Goal: Task Accomplishment & Management: Complete application form

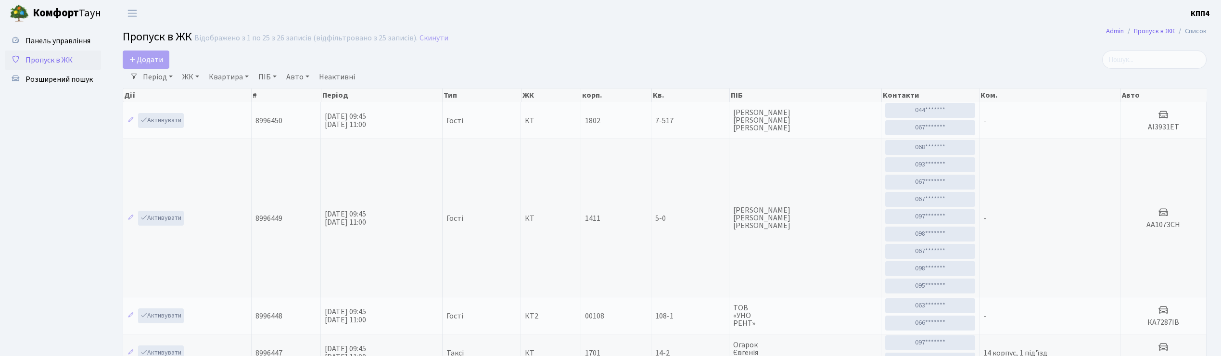
select select "25"
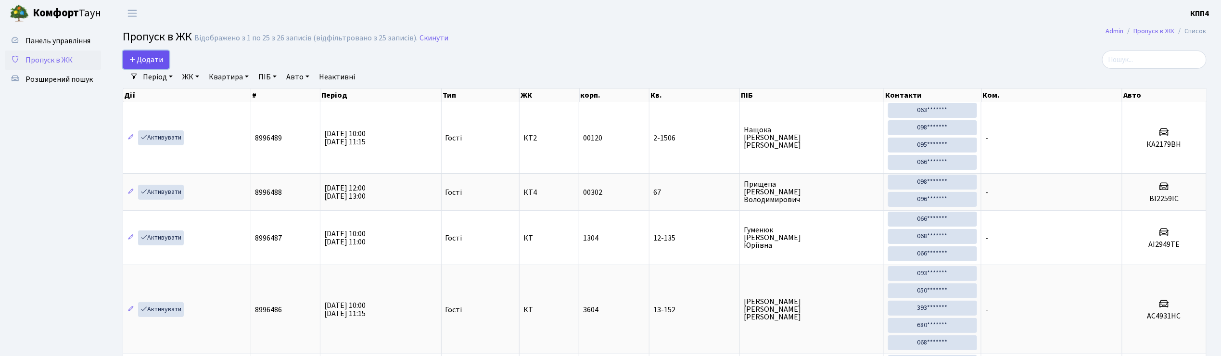
click at [163, 53] on link "Додати" at bounding box center [146, 60] width 47 height 18
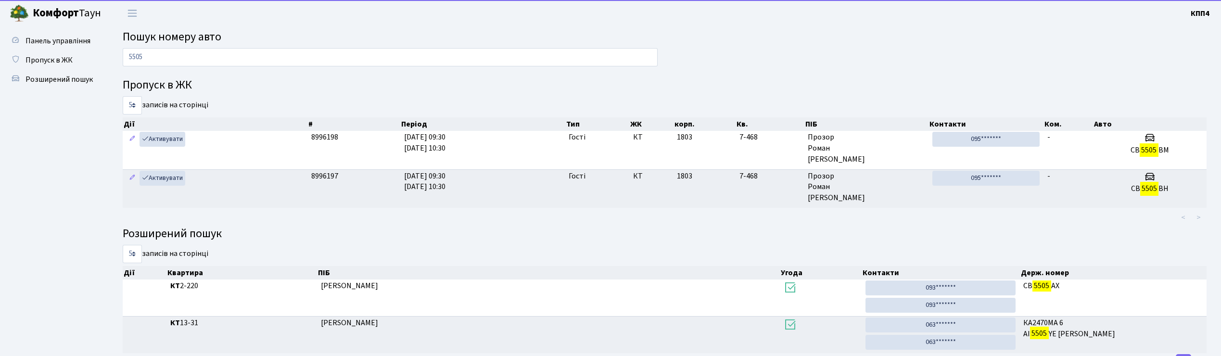
scroll to position [41, 0]
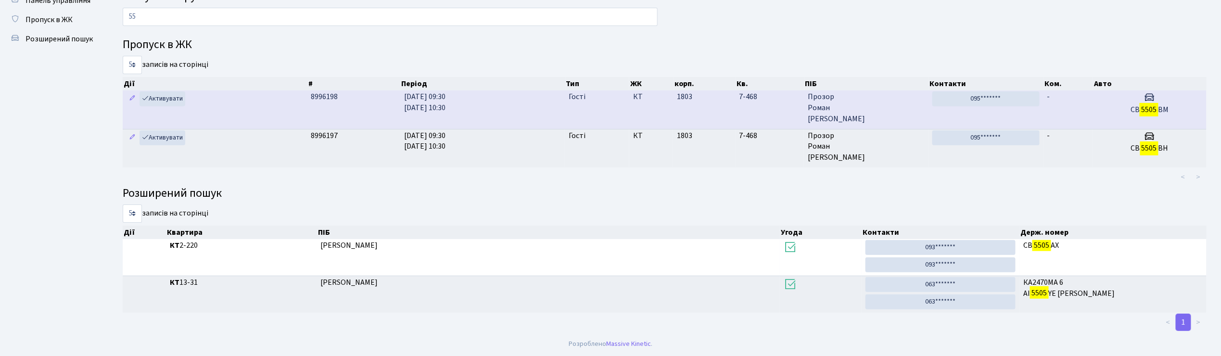
type input "5"
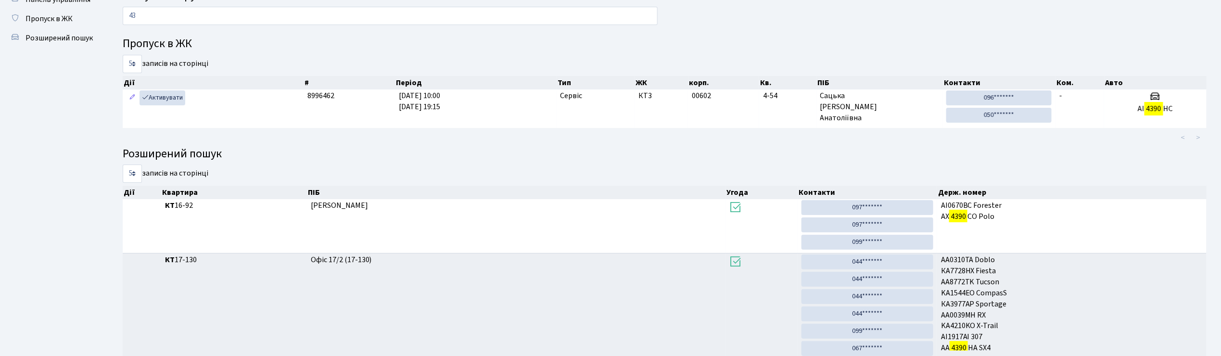
type input "4"
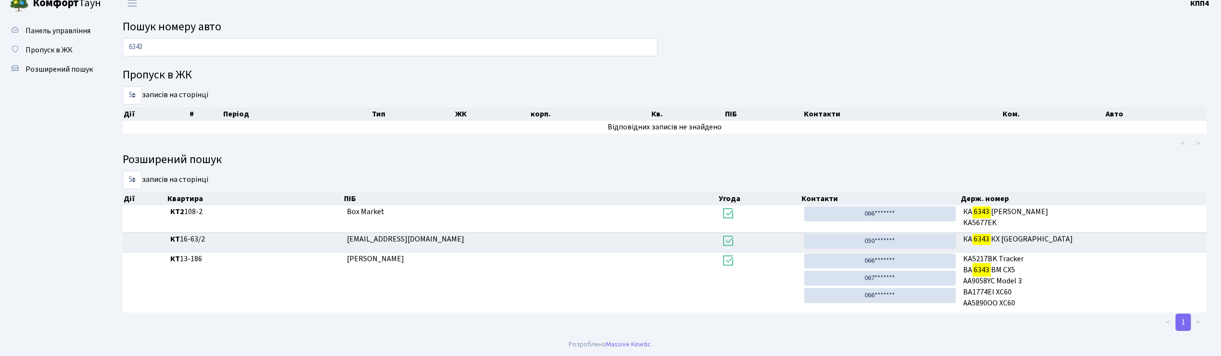
scroll to position [11, 0]
click at [189, 46] on input "6343" at bounding box center [390, 47] width 535 height 18
type input "6"
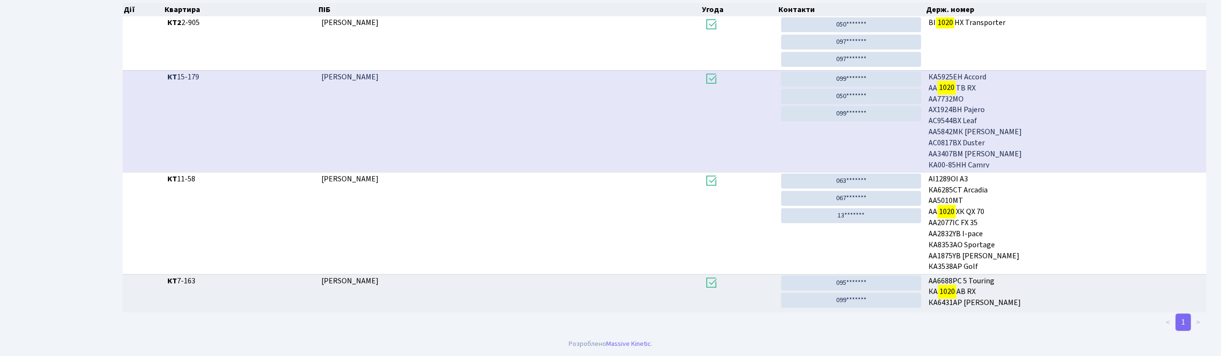
scroll to position [52, 0]
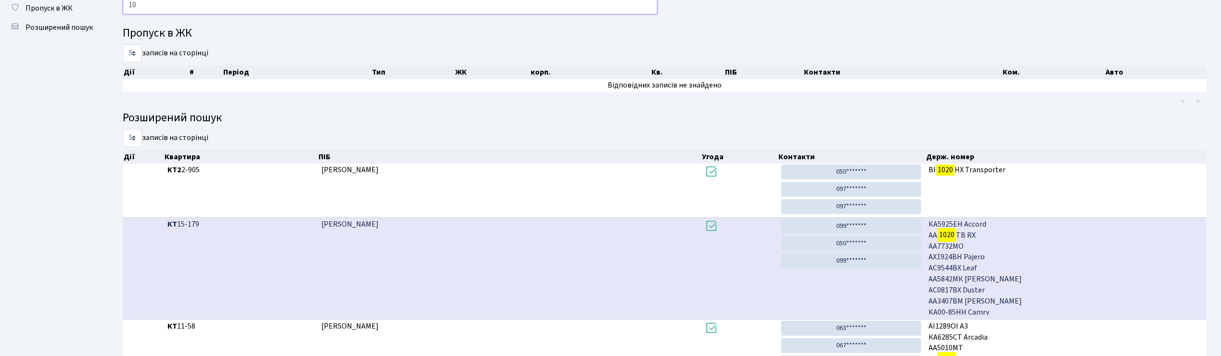
type input "1"
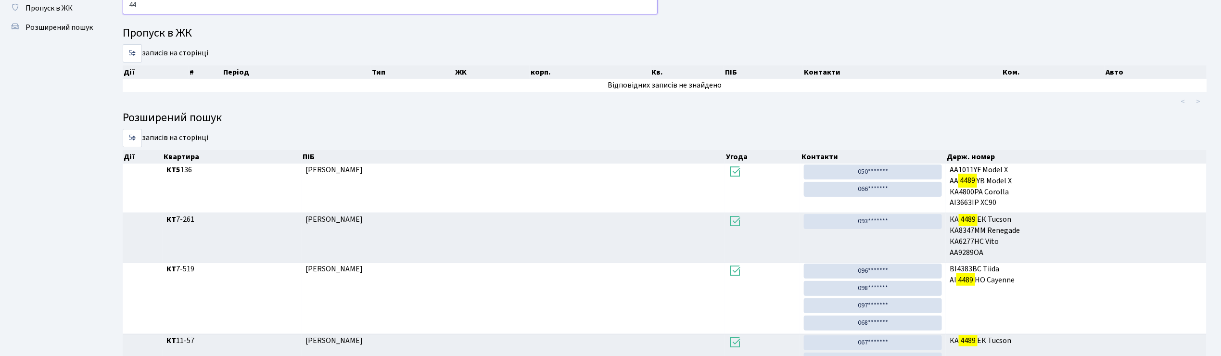
type input "4"
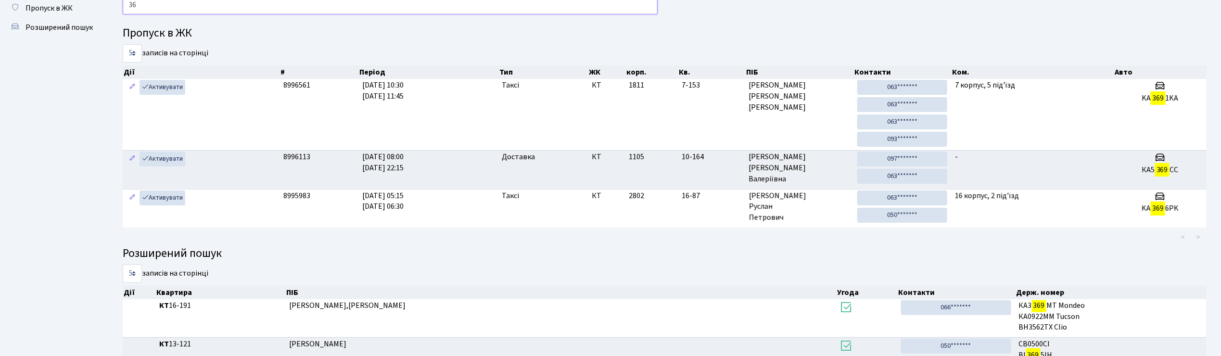
type input "3"
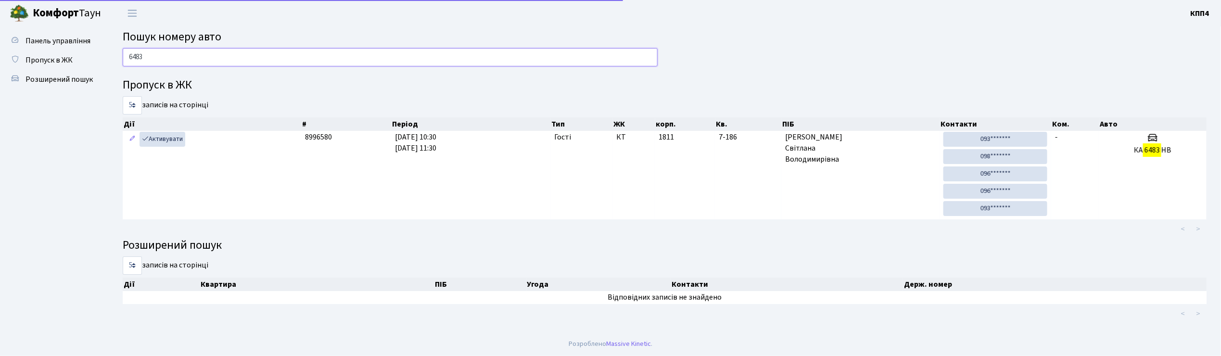
scroll to position [0, 0]
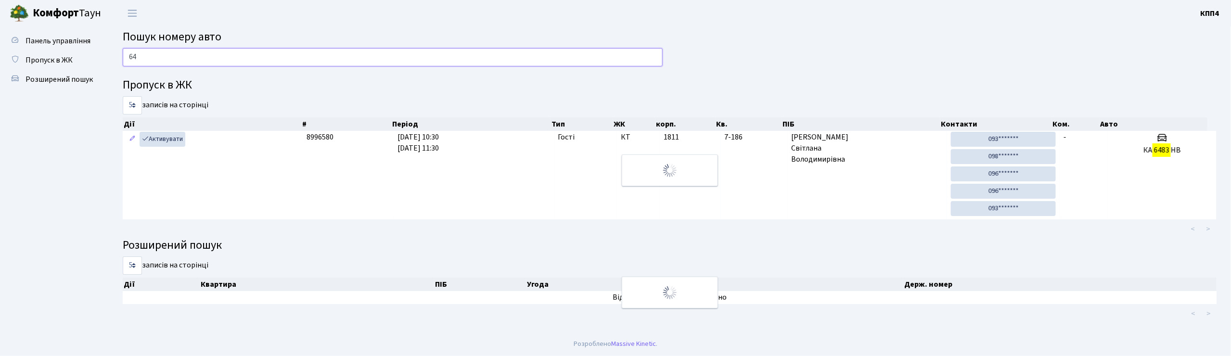
type input "6"
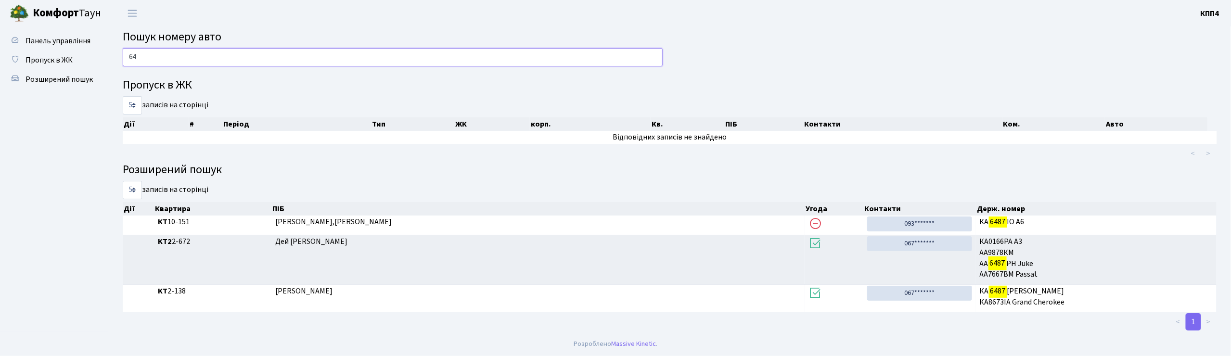
type input "6"
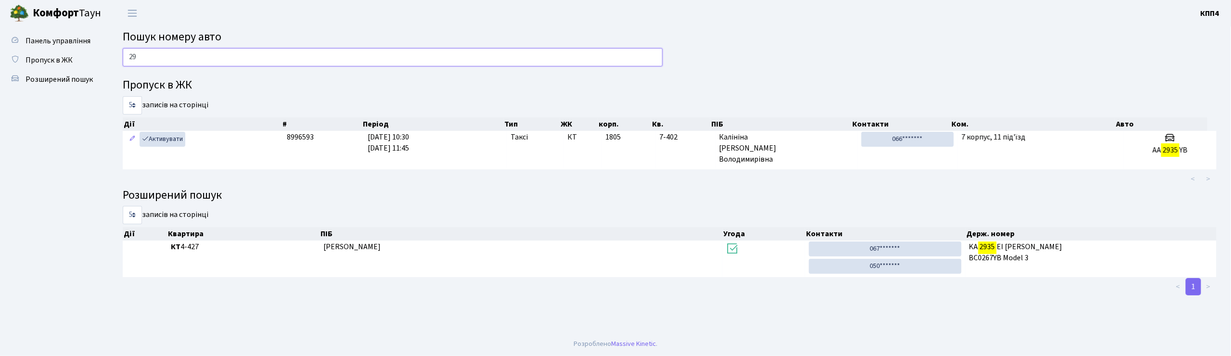
type input "2"
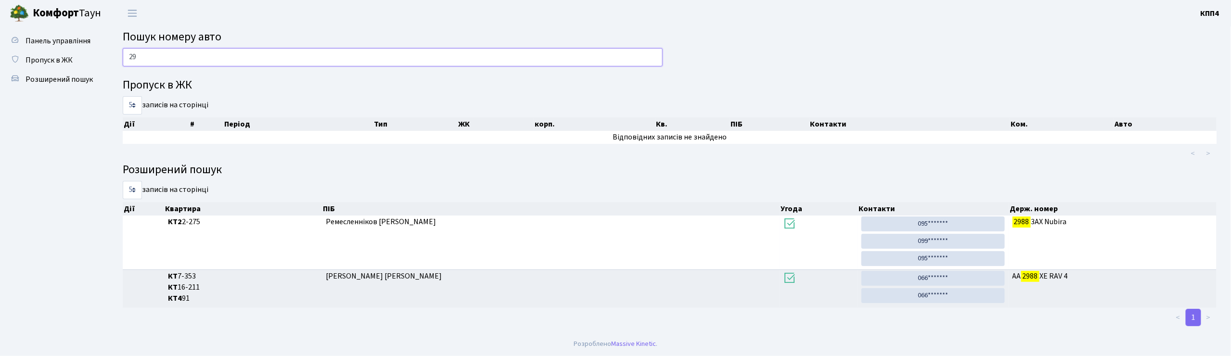
type input "2"
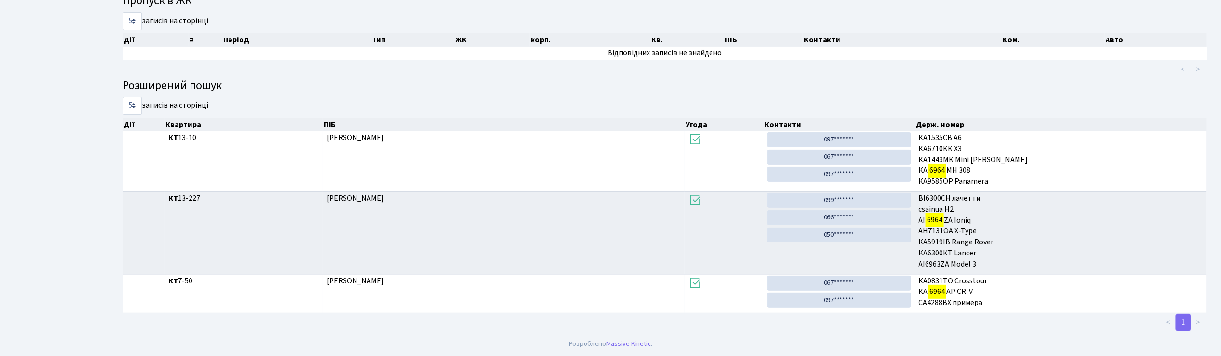
scroll to position [52, 0]
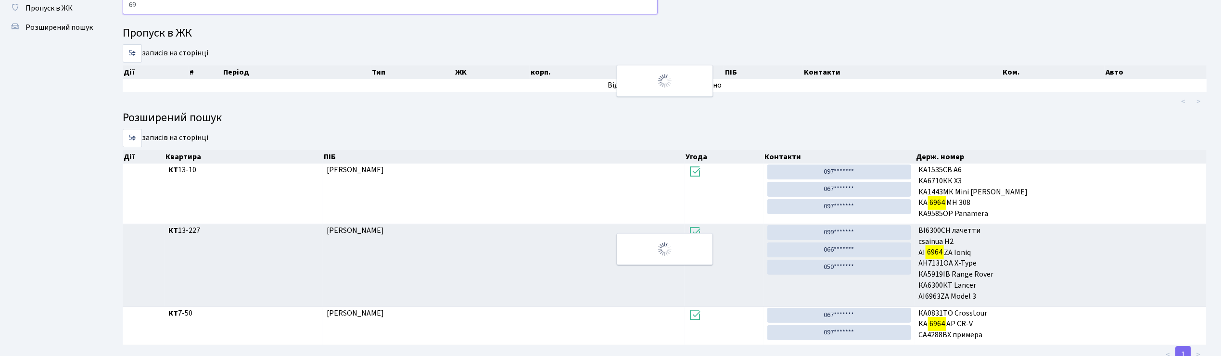
type input "6"
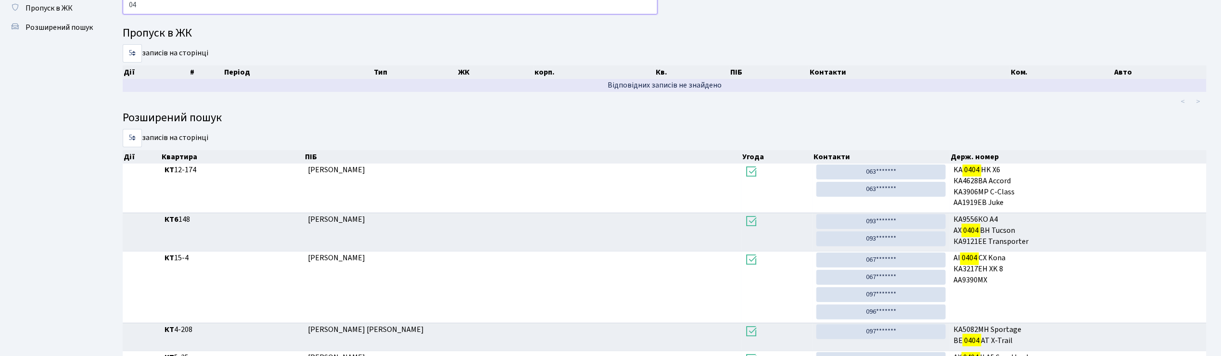
type input "0"
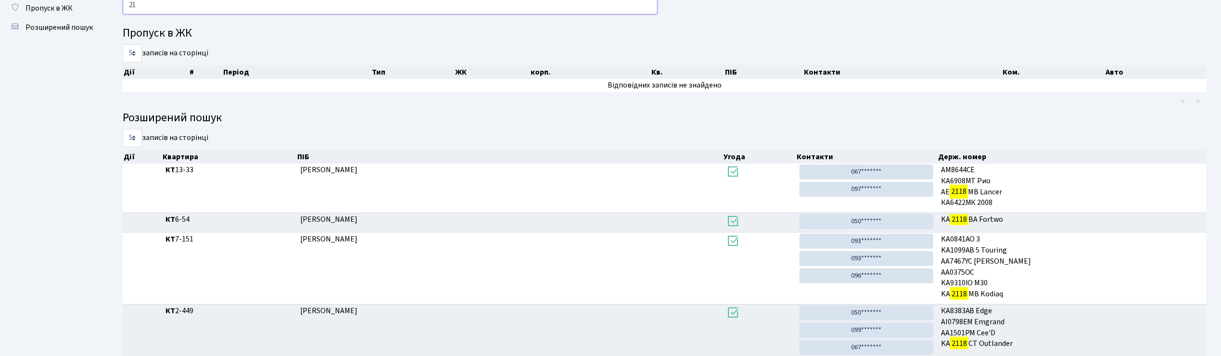
type input "2"
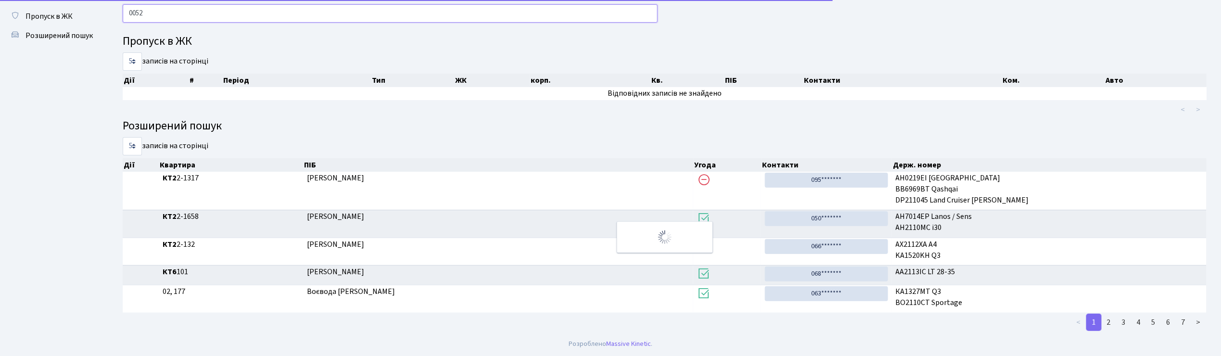
scroll to position [0, 0]
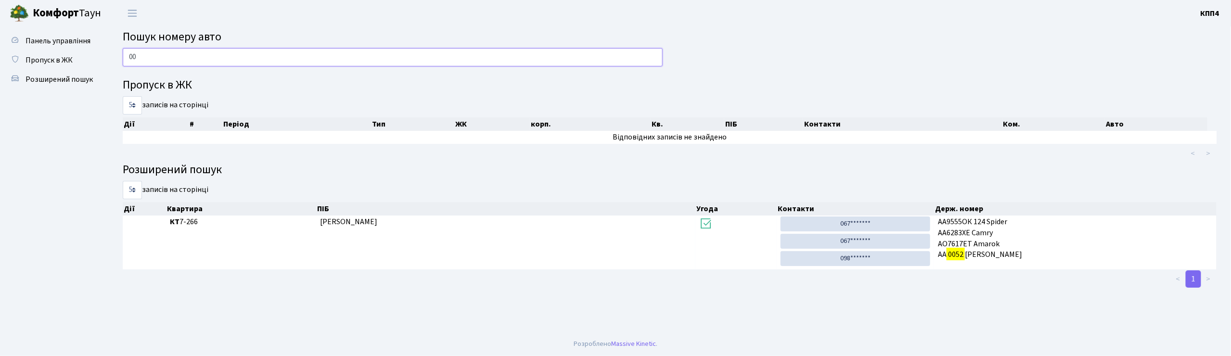
type input "0"
type input "7"
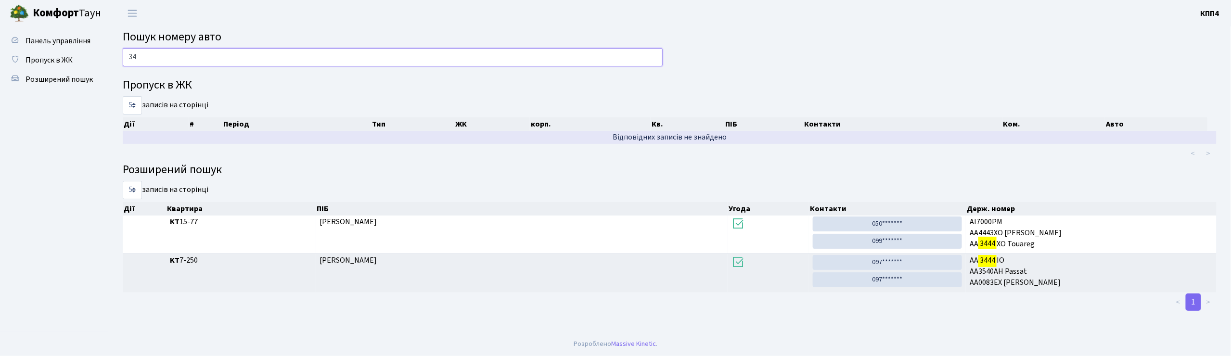
type input "3"
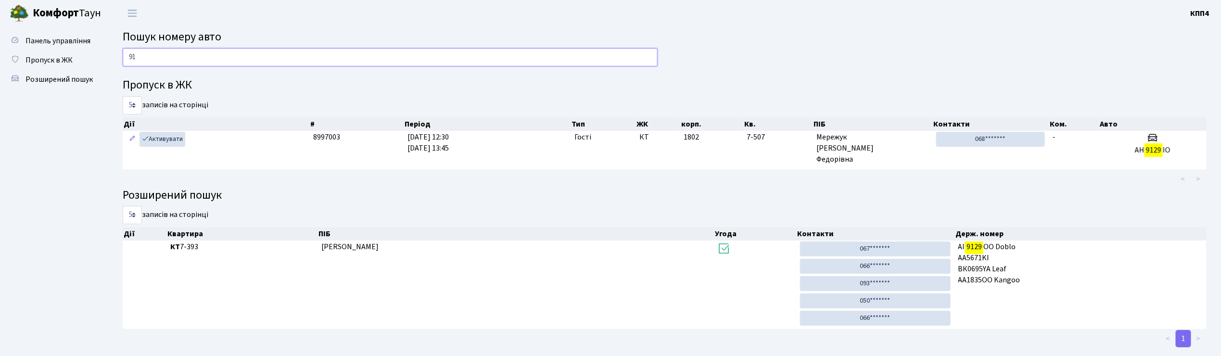
type input "9"
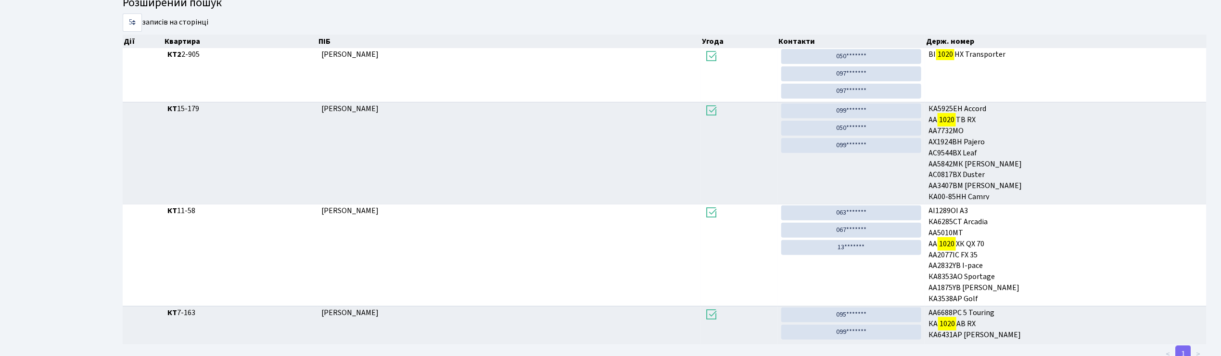
scroll to position [52, 0]
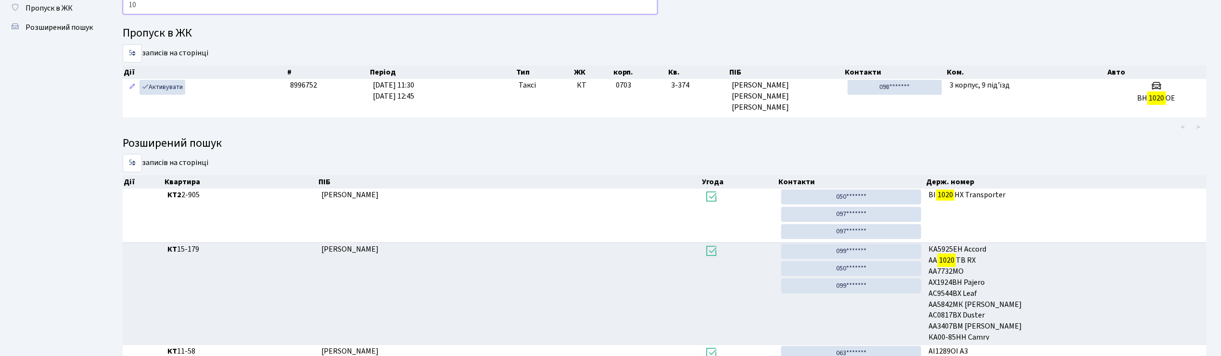
type input "1"
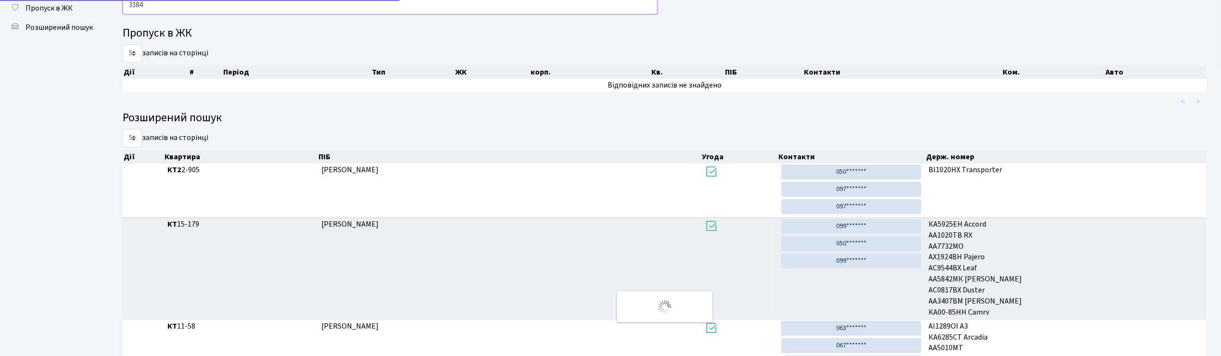
scroll to position [0, 0]
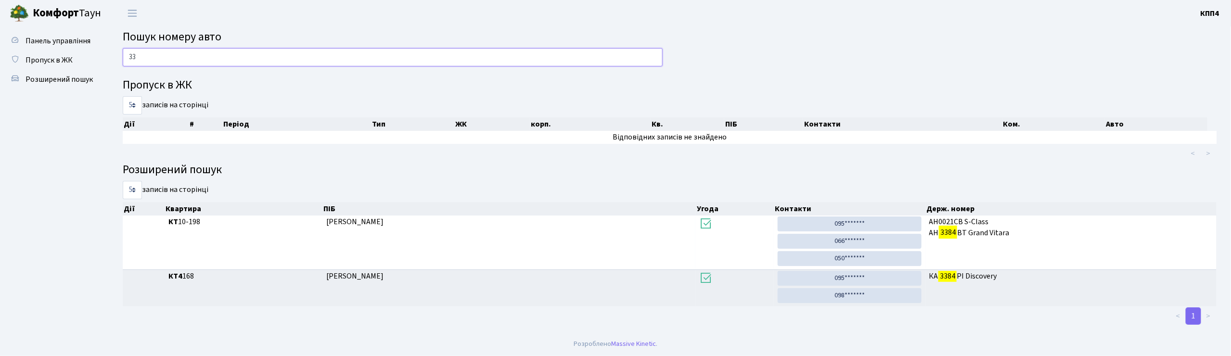
type input "3"
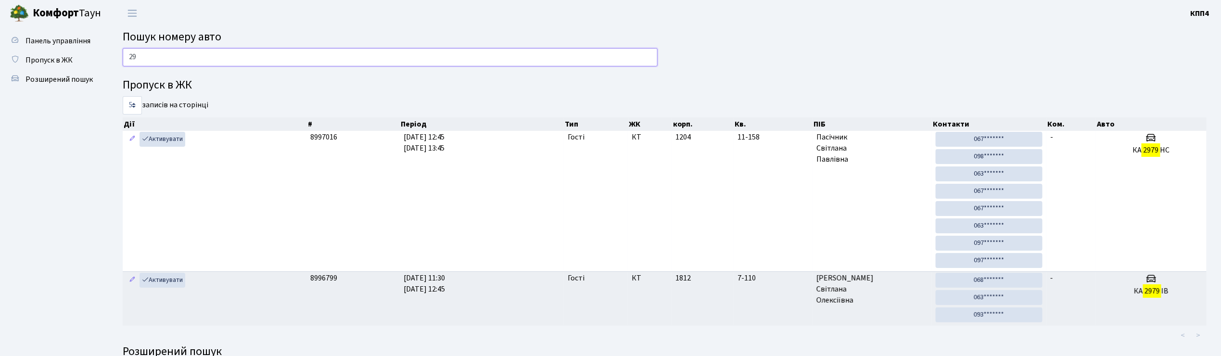
type input "2"
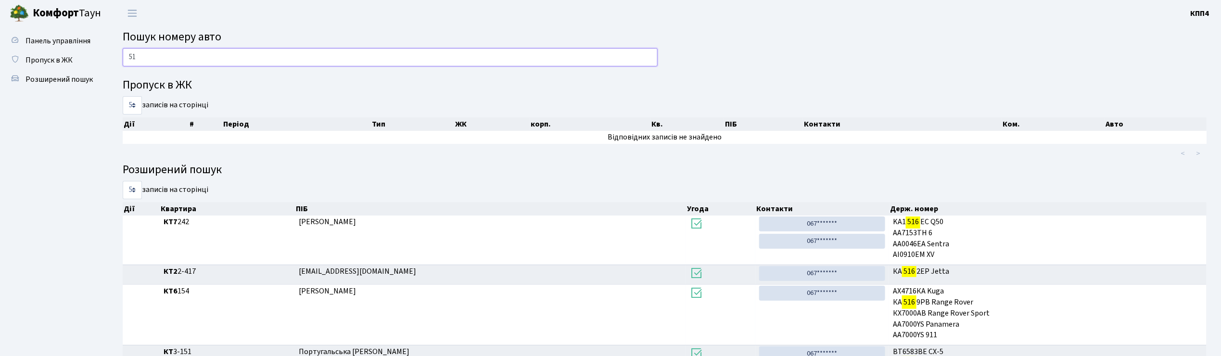
type input "5"
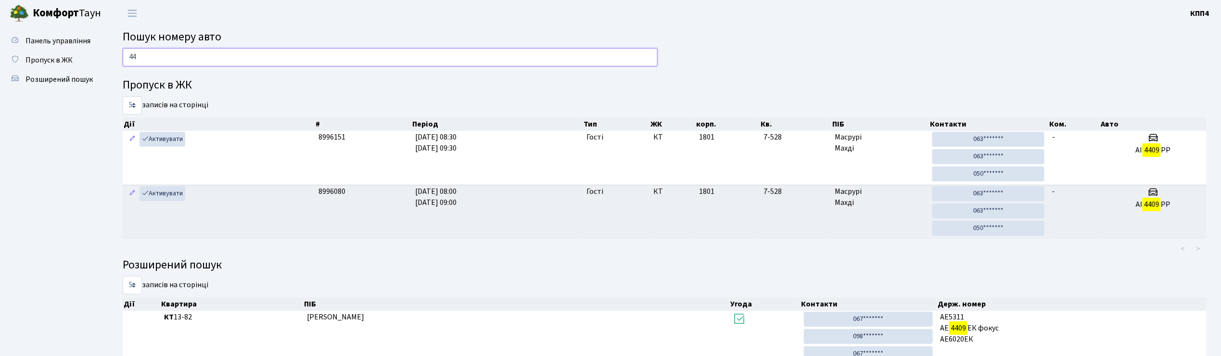
type input "4"
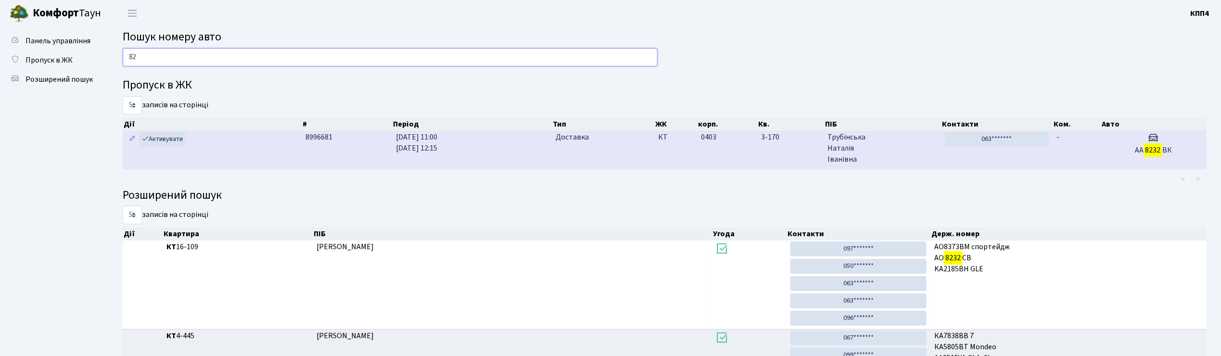
type input "8"
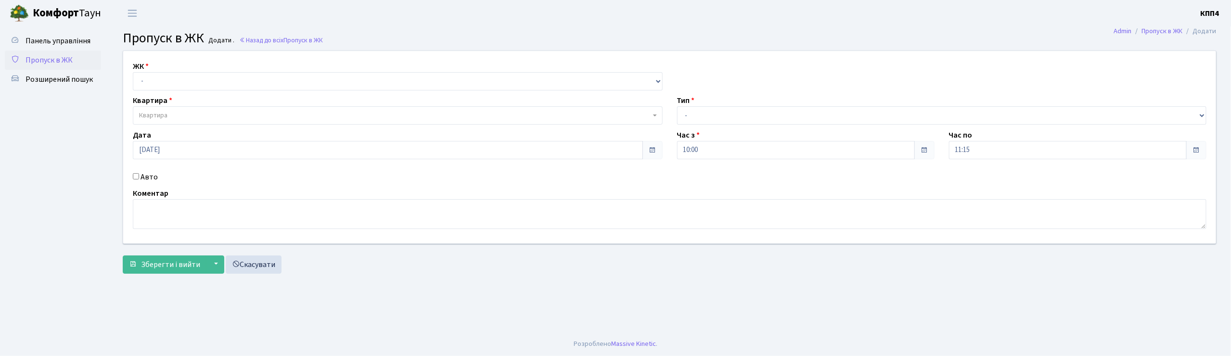
select select "271"
click at [133, 72] on select "- КТ, вул. Регенераторна, 4 КТ2, просп. Соборності, 17 КТ3, вул. Березнева, 16 …" at bounding box center [398, 81] width 530 height 18
select select
click at [143, 178] on label "Авто" at bounding box center [148, 177] width 17 height 12
click at [139, 178] on input "Авто" at bounding box center [136, 176] width 6 height 6
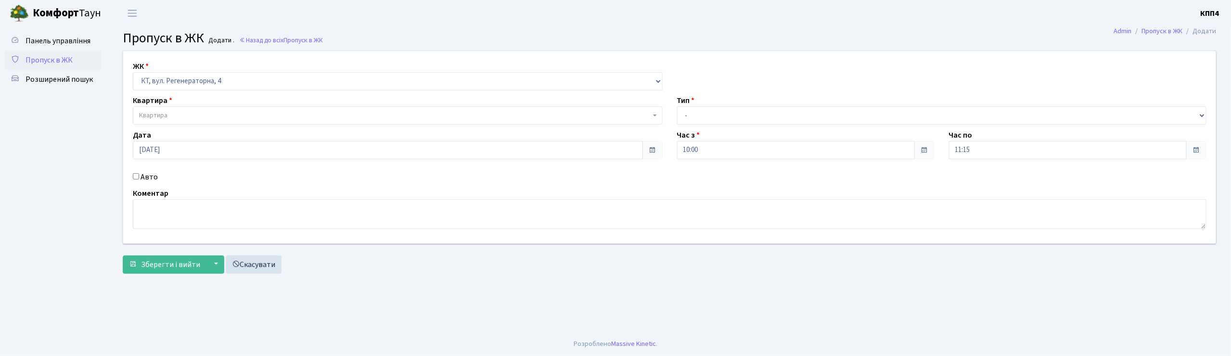
checkbox input "true"
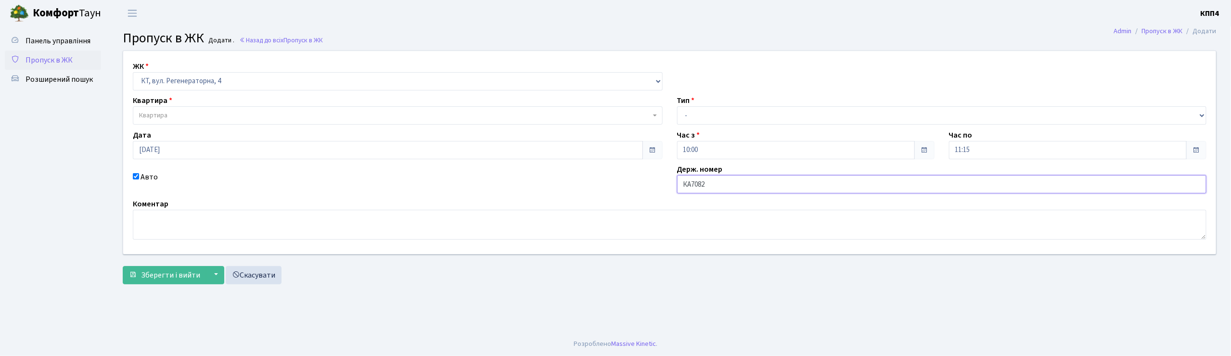
type input "КА7082ІН"
click at [187, 117] on span "Квартира" at bounding box center [394, 116] width 511 height 10
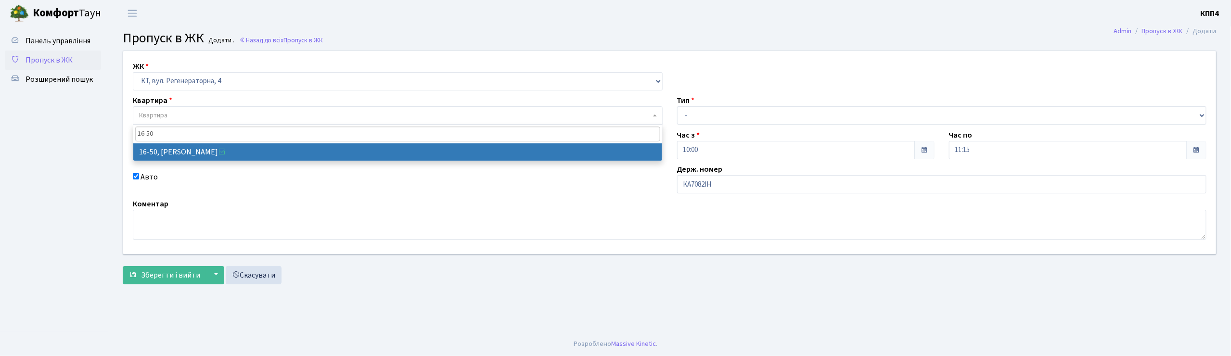
type input "16-50"
select select "8611"
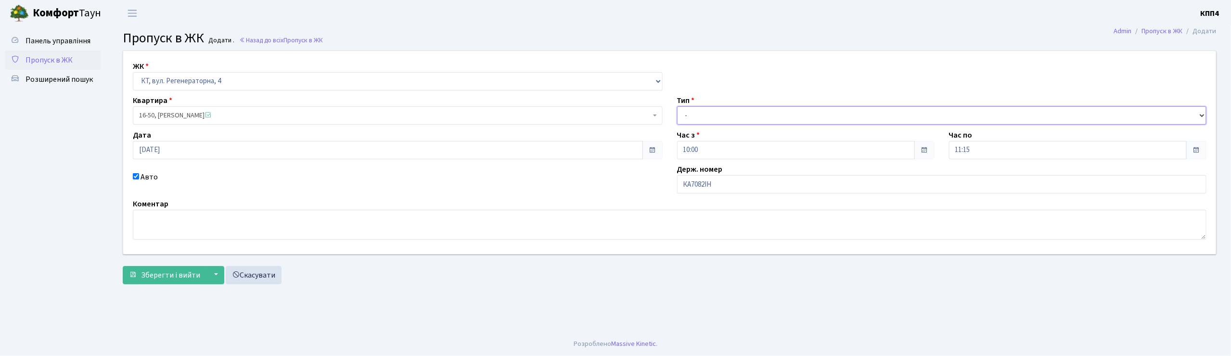
click at [711, 107] on select "- Доставка Таксі Гості Сервіс" at bounding box center [942, 115] width 530 height 18
select select "2"
click at [677, 106] on select "- Доставка Таксі Гості Сервіс" at bounding box center [942, 115] width 530 height 18
click at [183, 270] on span "Зберегти і вийти" at bounding box center [170, 275] width 59 height 11
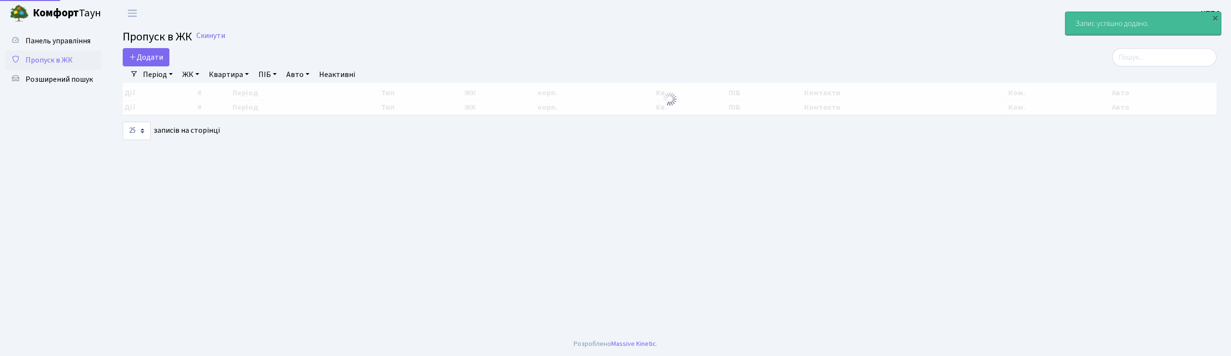
select select "25"
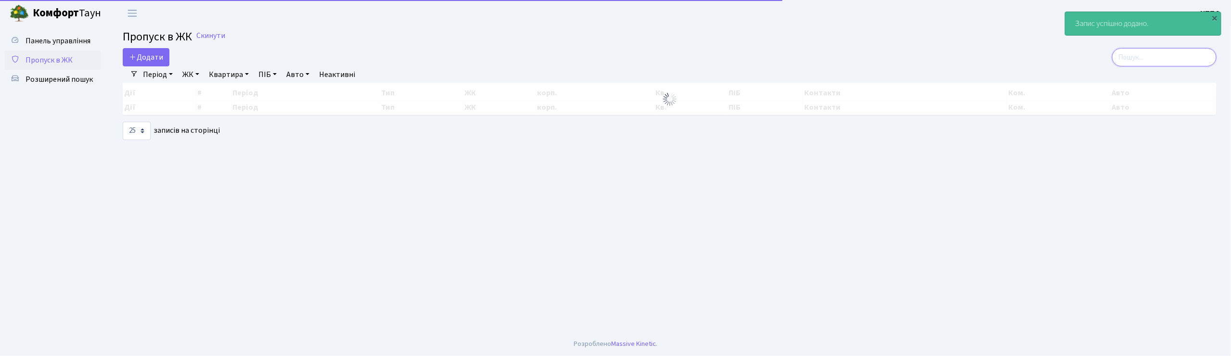
click at [1146, 52] on input "search" at bounding box center [1164, 57] width 104 height 18
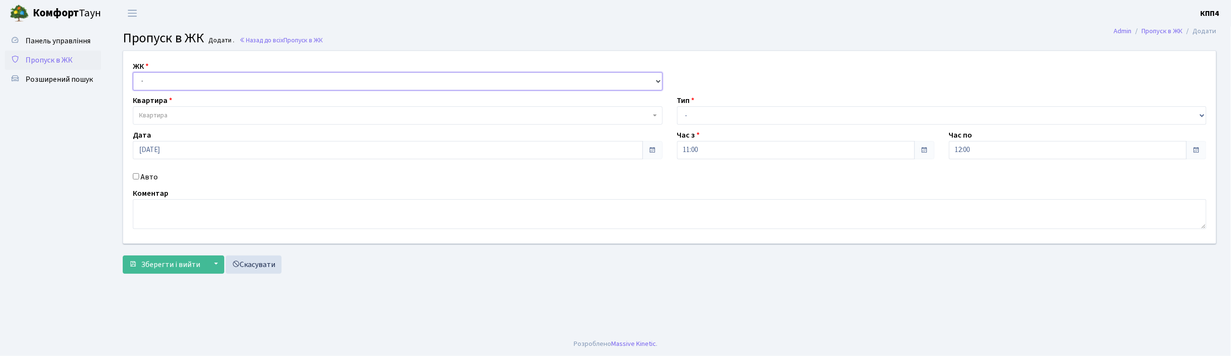
drag, startPoint x: 0, startPoint y: 0, endPoint x: 150, endPoint y: 89, distance: 174.3
click at [150, 89] on select "- КТ, вул. Регенераторна, 4 КТ2, просп. Соборності, 17 КТ3, вул. Березнева, 16 …" at bounding box center [398, 81] width 530 height 18
select select "271"
click at [133, 72] on select "- КТ, вул. Регенераторна, 4 КТ2, просп. Соборності, 17 КТ3, вул. Березнева, 16 …" at bounding box center [398, 81] width 530 height 18
select select
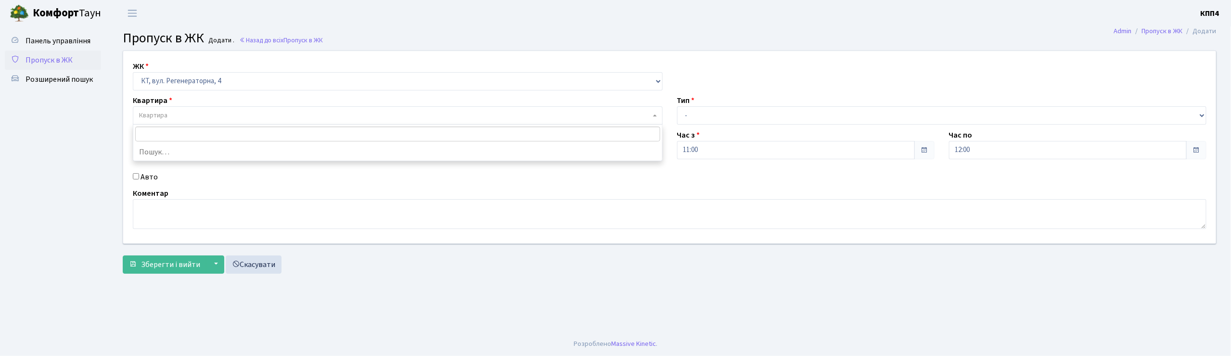
click at [147, 115] on span "Квартира" at bounding box center [153, 116] width 28 height 10
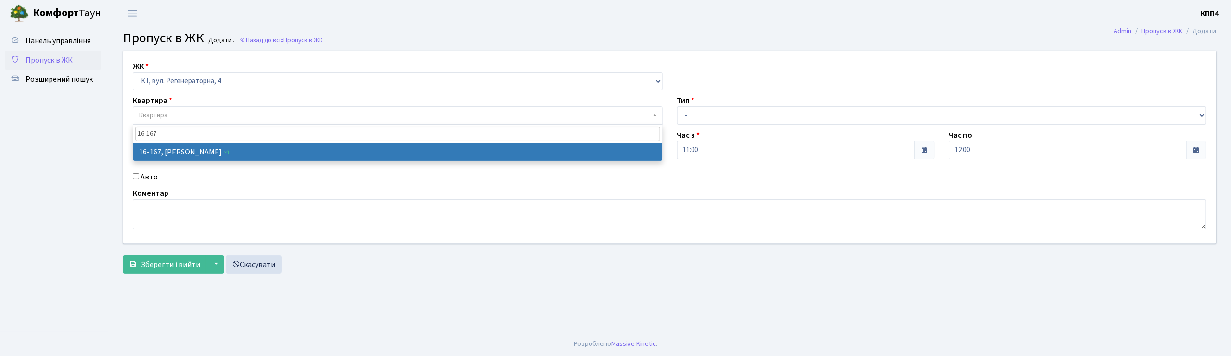
type input "16-167"
select select "8728"
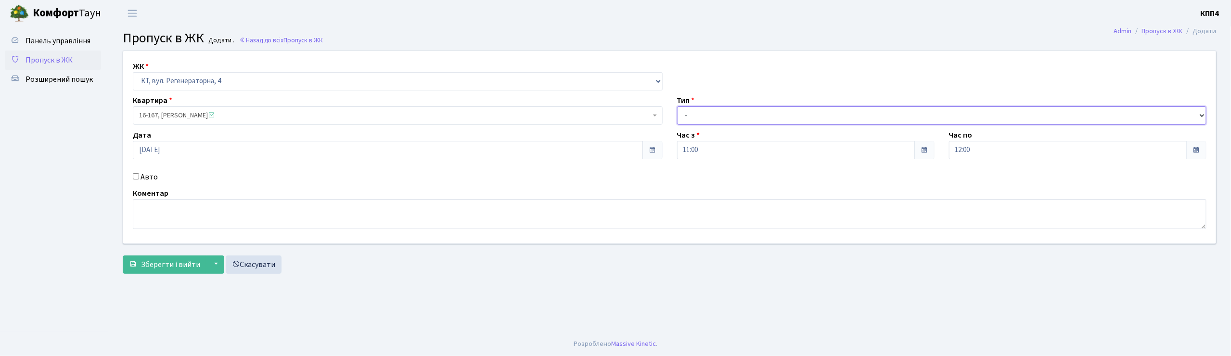
drag, startPoint x: 697, startPoint y: 114, endPoint x: 697, endPoint y: 120, distance: 5.8
click at [697, 120] on select "- Доставка Таксі Гості Сервіс" at bounding box center [942, 115] width 530 height 18
click at [677, 106] on select "- Доставка Таксі Гості Сервіс" at bounding box center [942, 115] width 530 height 18
click at [727, 126] on div "ЖК - КТ, вул. Регенераторна, 4 КТ2, просп. Соборності, 17 КТ3, вул. Березнева, …" at bounding box center [669, 147] width 1107 height 192
drag, startPoint x: 711, startPoint y: 99, endPoint x: 717, endPoint y: 120, distance: 22.1
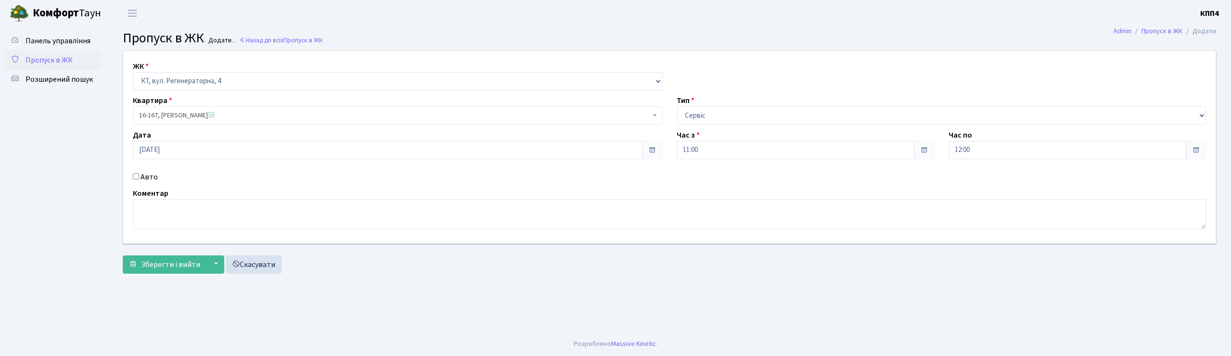
click at [717, 120] on div "ЖК - КТ, вул. Регенераторна, 4 КТ2, просп. Соборності, 17 КТ3, вул. Березнева, …" at bounding box center [669, 147] width 1107 height 192
click at [717, 120] on select "- Доставка Таксі Гості Сервіс" at bounding box center [942, 115] width 530 height 18
select select "3"
click at [677, 106] on select "- Доставка Таксі Гості Сервіс" at bounding box center [942, 115] width 530 height 18
click at [187, 268] on span "Зберегти і вийти" at bounding box center [170, 264] width 59 height 11
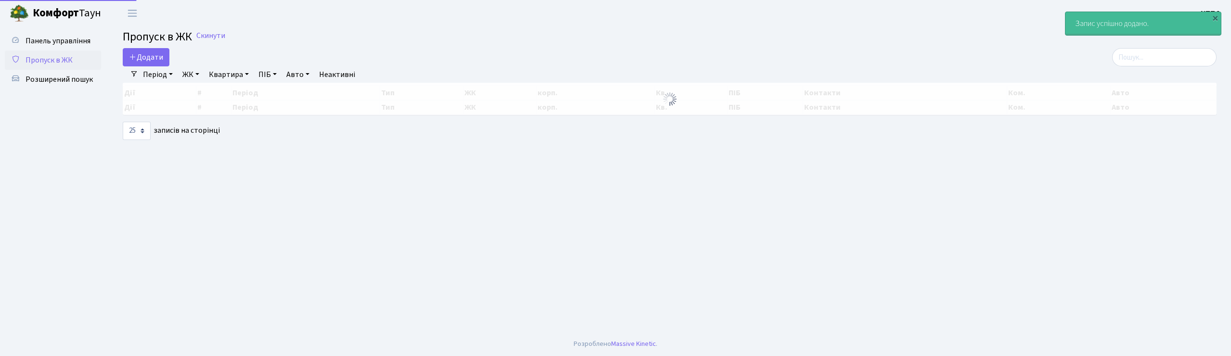
select select "25"
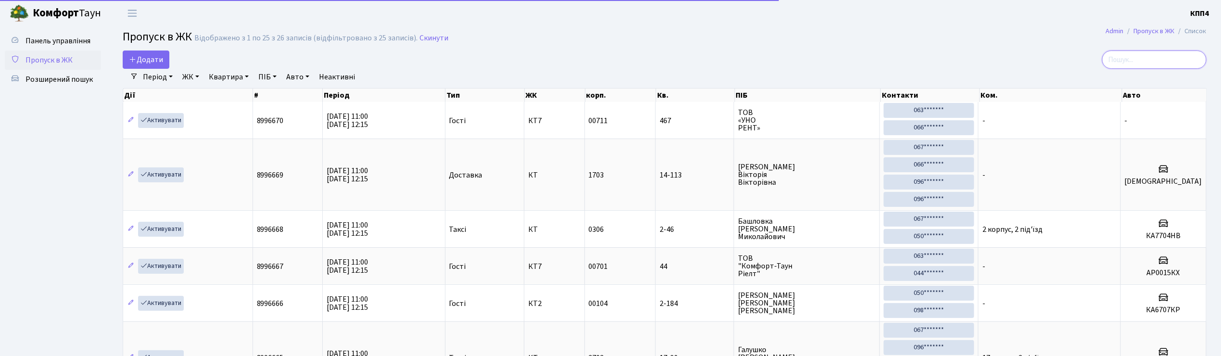
click at [1130, 58] on input "search" at bounding box center [1154, 60] width 104 height 18
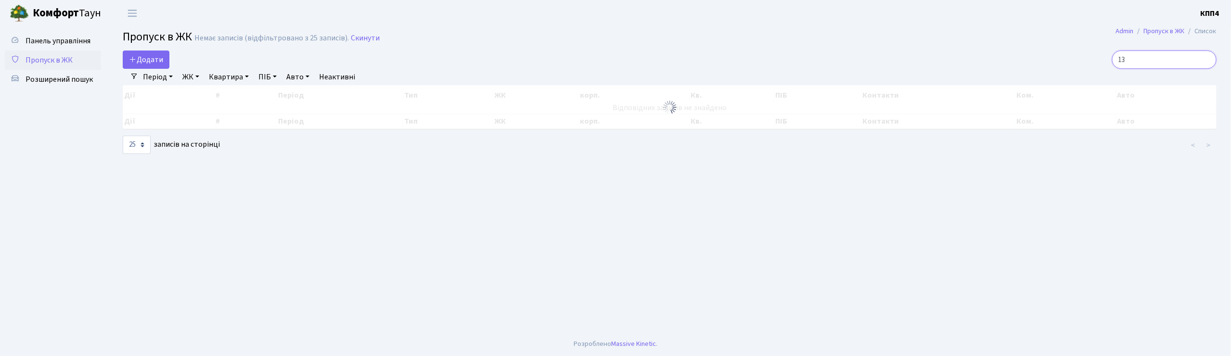
type input "3"
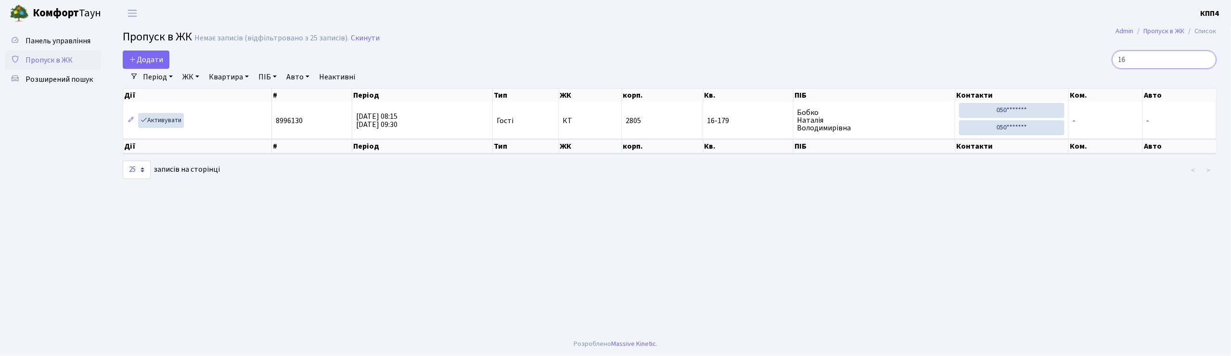
type input "1"
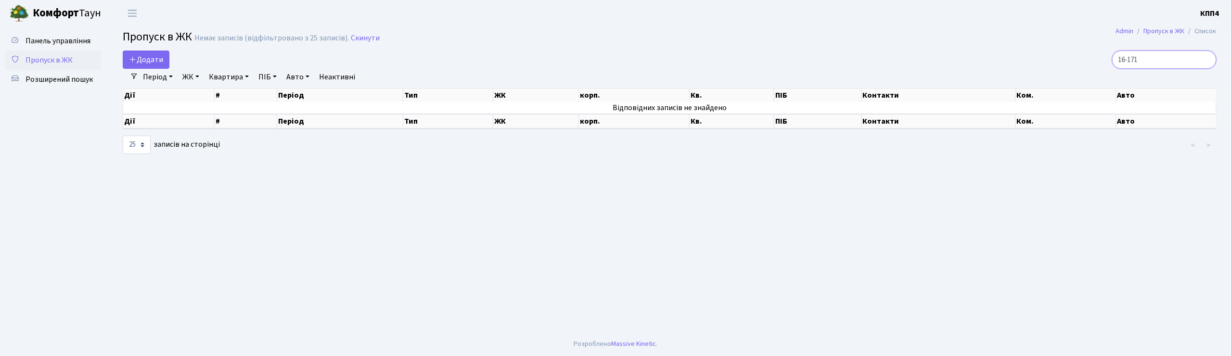
type input "16-171"
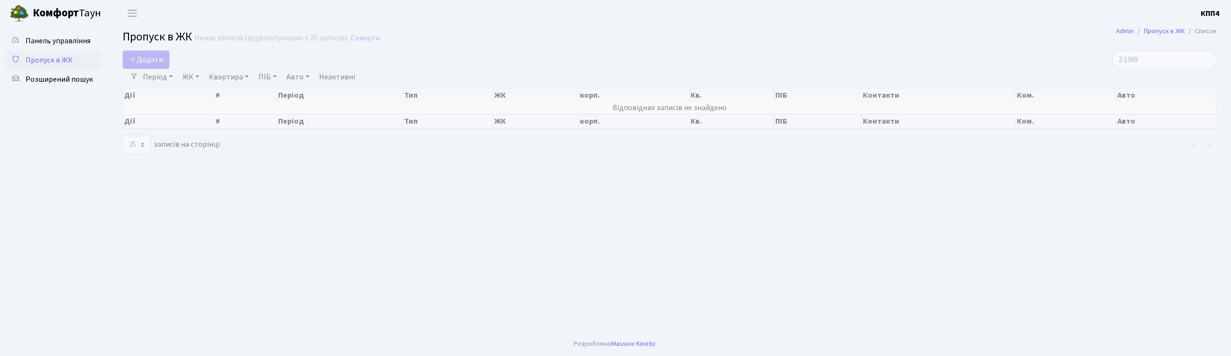
select select "25"
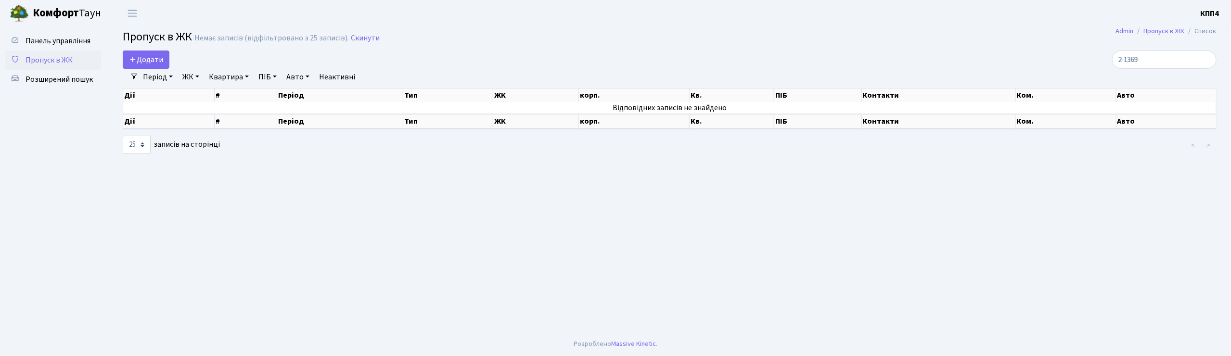
type input "2-1369"
click at [155, 66] on link "Додати" at bounding box center [146, 60] width 47 height 18
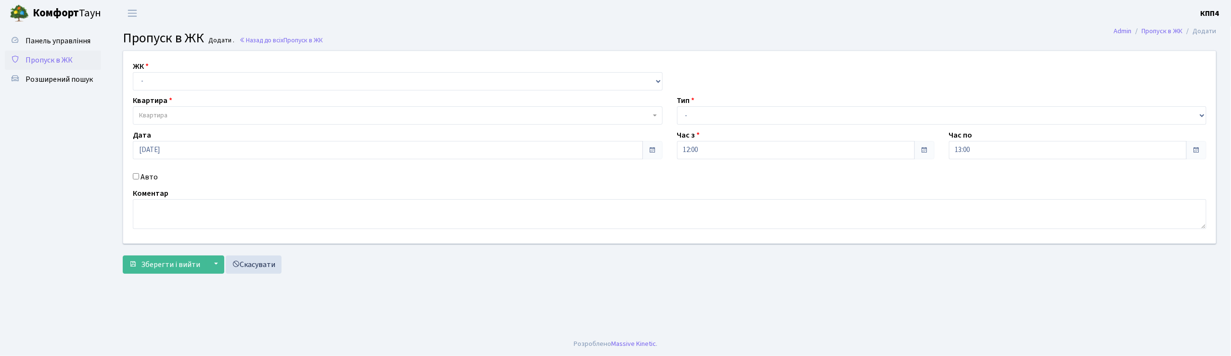
select select "271"
click at [133, 72] on select "- КТ, вул. Регенераторна, 4 КТ2, просп. Соборності, 17 КТ3, вул. Березнева, 16 …" at bounding box center [398, 81] width 530 height 18
select select
drag, startPoint x: 181, startPoint y: 109, endPoint x: 171, endPoint y: 104, distance: 11.2
click at [181, 108] on span "Квартира" at bounding box center [398, 115] width 530 height 18
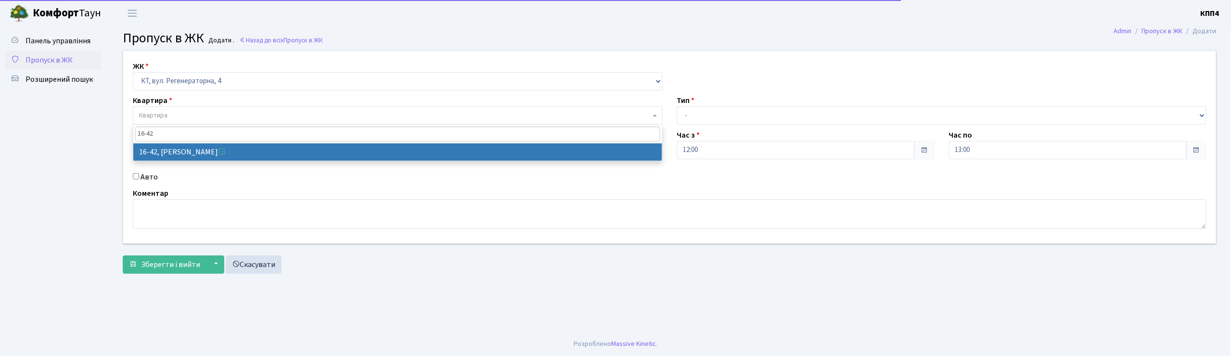
type input "16-42"
select select "8603"
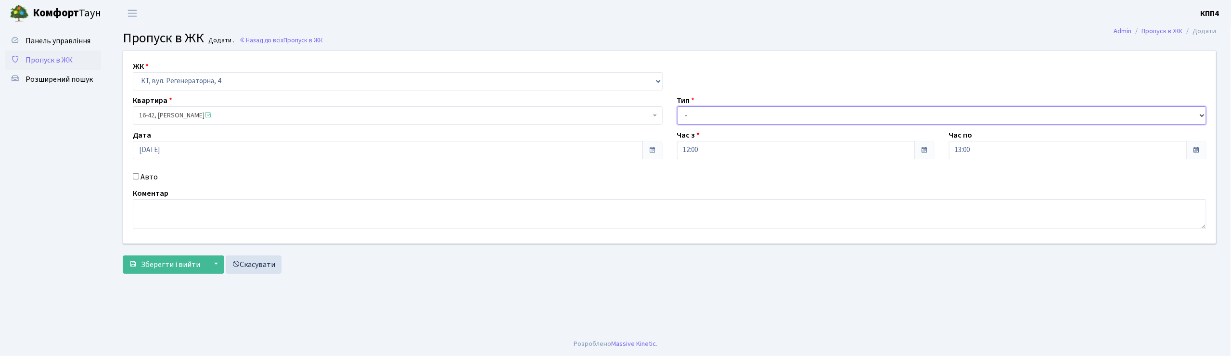
drag, startPoint x: 705, startPoint y: 110, endPoint x: 706, endPoint y: 124, distance: 13.5
click at [705, 113] on select "- Доставка Таксі Гості Сервіс" at bounding box center [942, 115] width 530 height 18
select select "3"
click at [677, 106] on select "- Доставка Таксі Гості Сервіс" at bounding box center [942, 115] width 530 height 18
click at [147, 174] on label "Авто" at bounding box center [148, 177] width 17 height 12
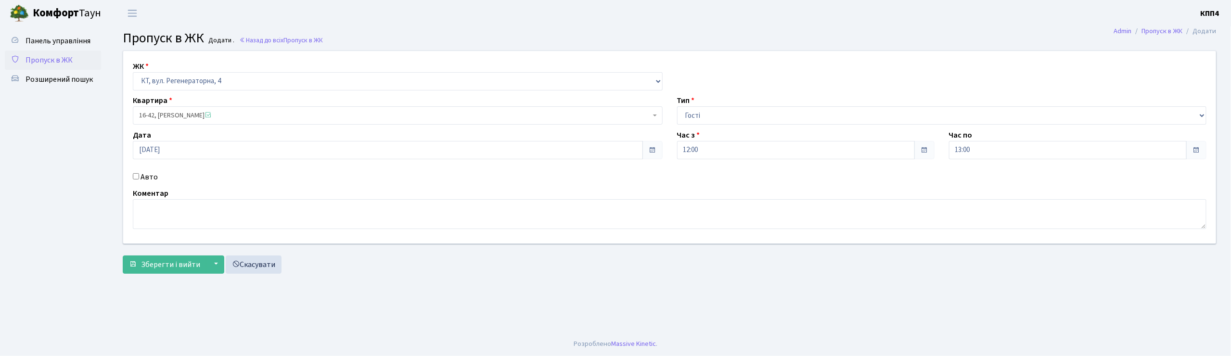
click at [139, 174] on input "Авто" at bounding box center [136, 176] width 6 height 6
checkbox input "true"
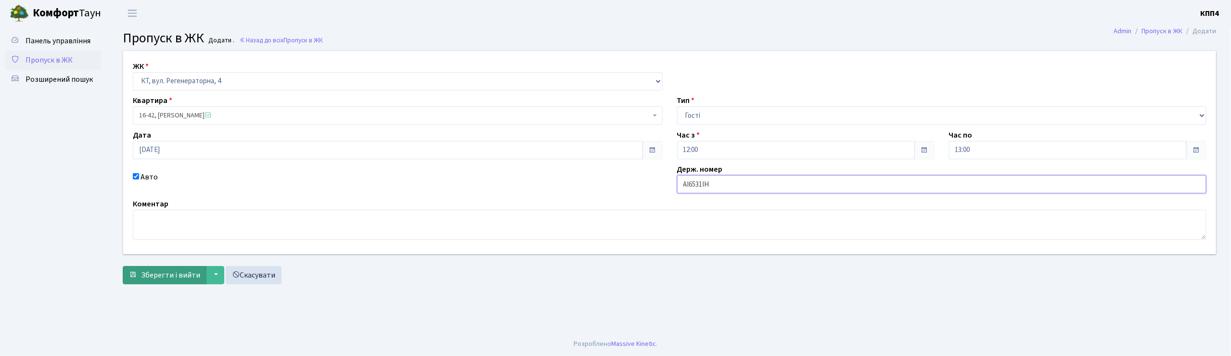
type input "АІ6531ІН"
click at [162, 278] on span "Зберегти і вийти" at bounding box center [170, 275] width 59 height 11
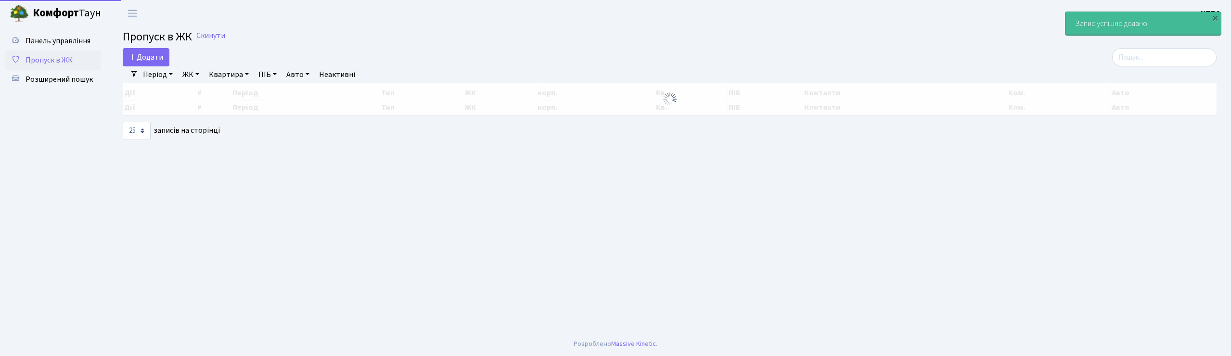
select select "25"
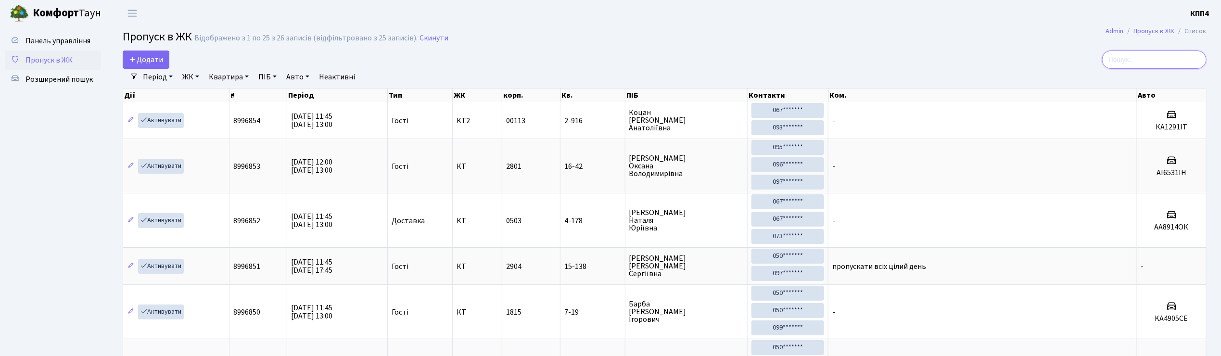
click at [1163, 64] on input "search" at bounding box center [1154, 60] width 104 height 18
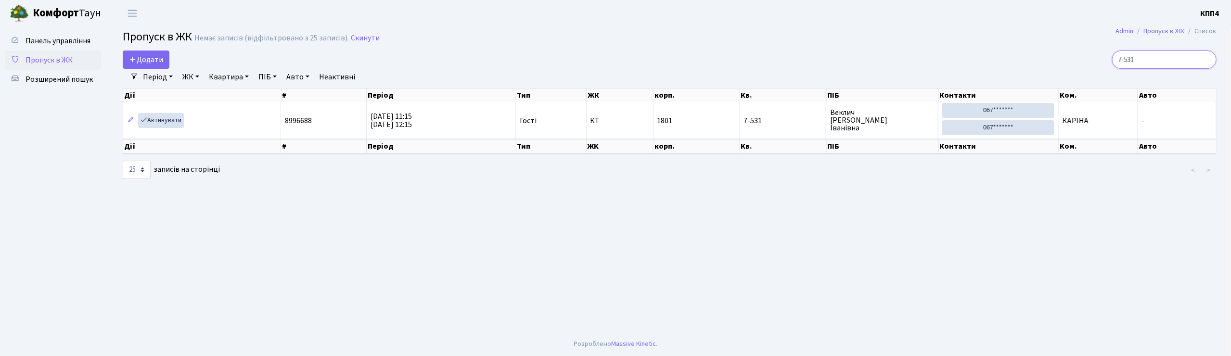
type input "7-531"
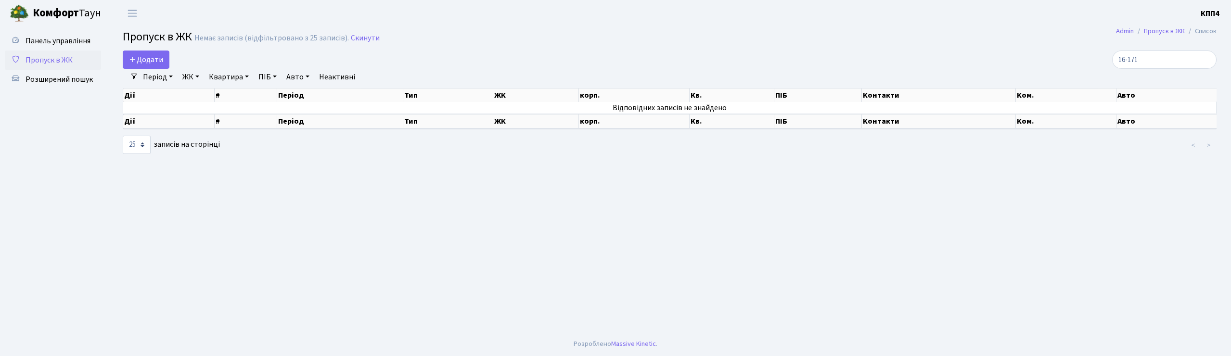
select select "25"
type input "1"
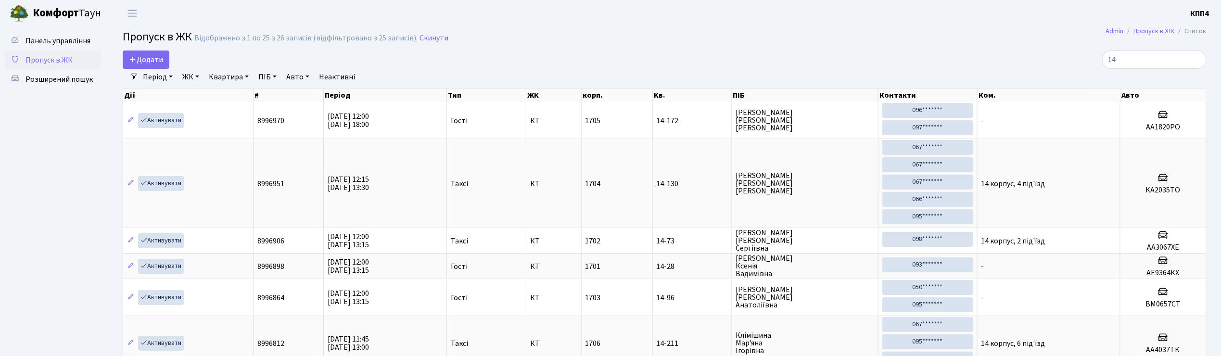
type input "14-"
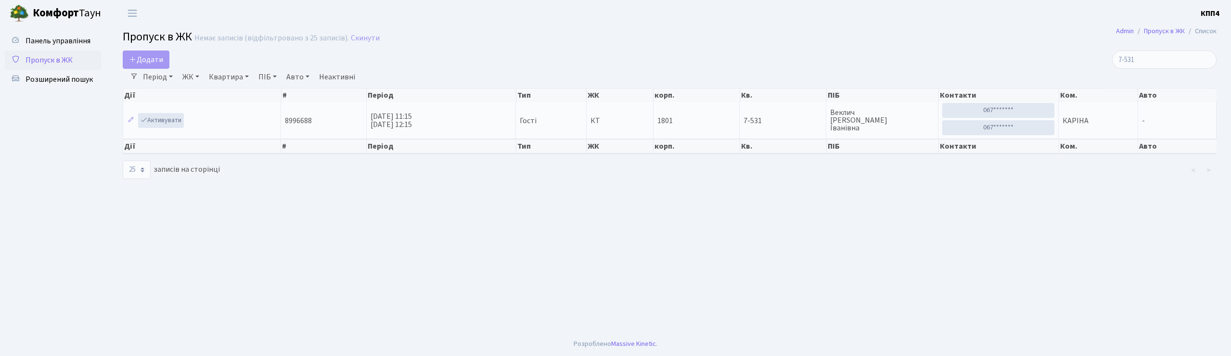
select select "25"
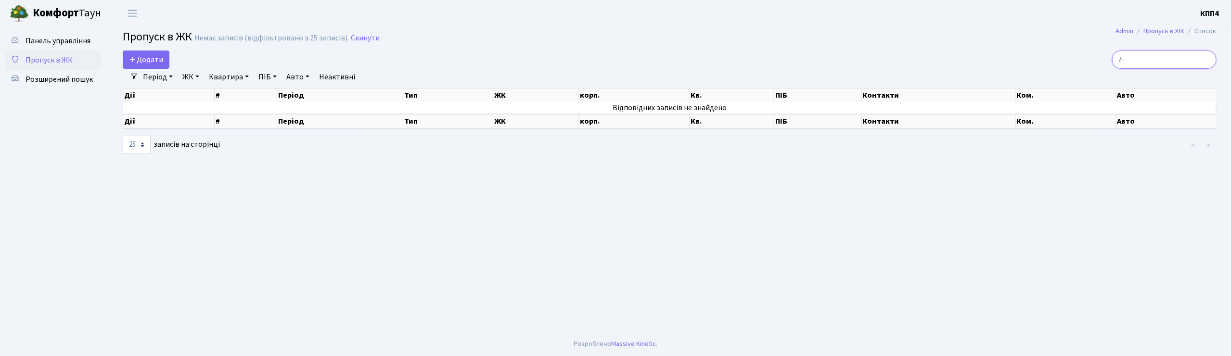
type input "7"
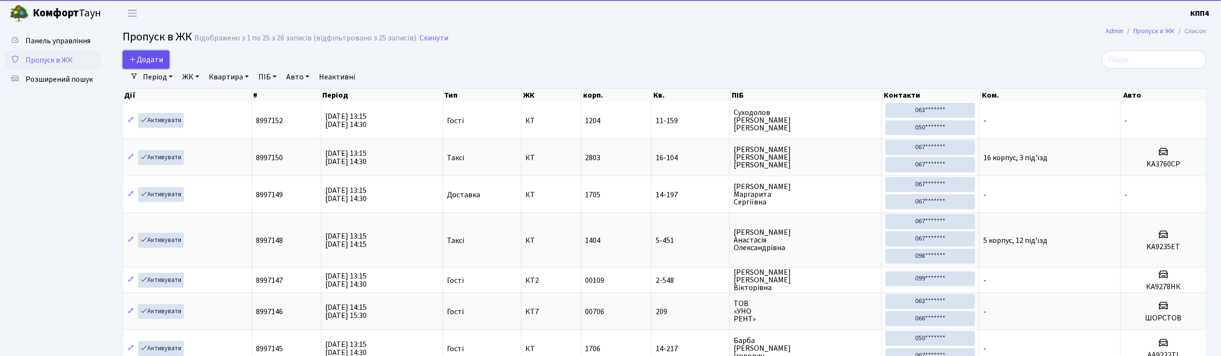
click at [151, 62] on span "Додати" at bounding box center [146, 59] width 34 height 11
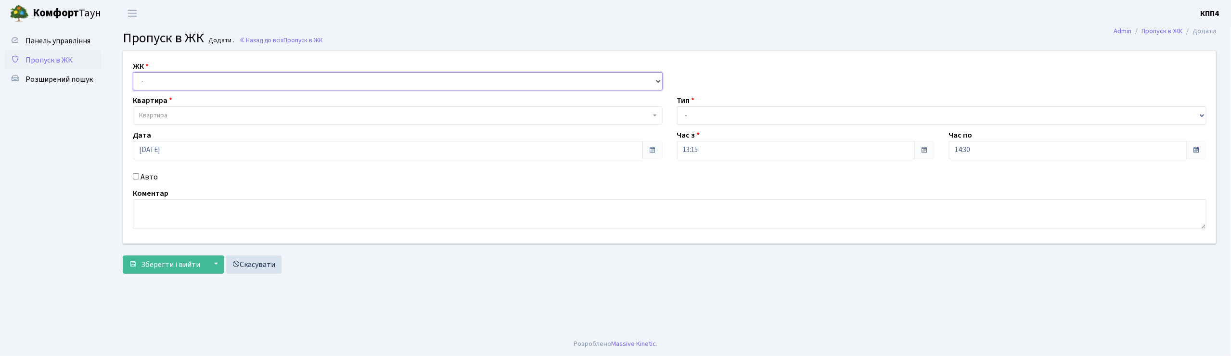
click at [170, 84] on select "- КТ, вул. Регенераторна, 4 КТ2, просп. Соборності, 17 КТ3, вул. Березнева, 16 …" at bounding box center [398, 81] width 530 height 18
select select "271"
click at [133, 72] on select "- КТ, вул. Регенераторна, 4 КТ2, просп. Соборності, 17 КТ3, вул. Березнева, 16 …" at bounding box center [398, 81] width 530 height 18
select select
click at [164, 119] on span "Квартира" at bounding box center [153, 116] width 28 height 10
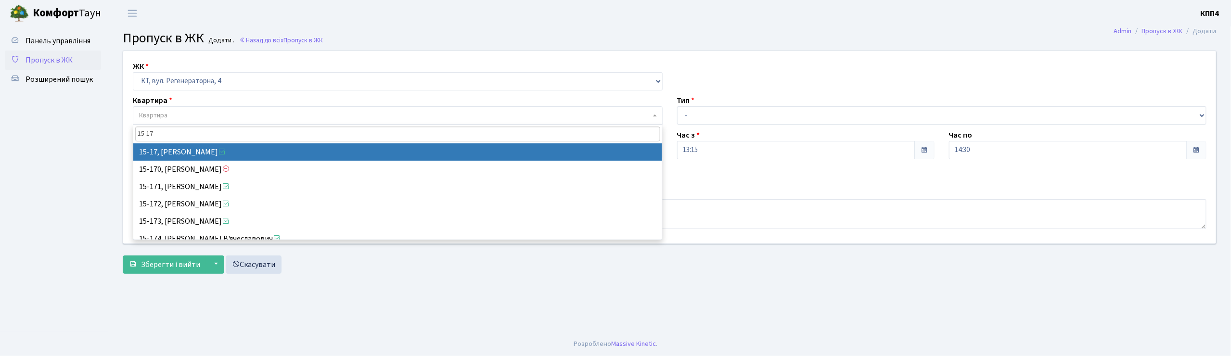
type input "15-17"
drag, startPoint x: 235, startPoint y: 151, endPoint x: 260, endPoint y: 140, distance: 27.1
select select "8792"
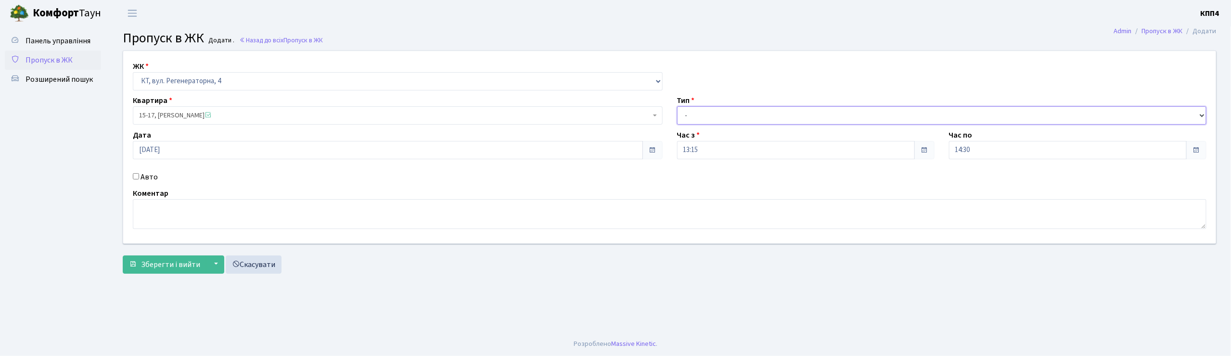
click at [714, 111] on select "- Доставка Таксі Гості Сервіс" at bounding box center [942, 115] width 530 height 18
select select "1"
click at [677, 106] on select "- Доставка Таксі Гості Сервіс" at bounding box center [942, 115] width 530 height 18
click at [160, 271] on button "Зберегти і вийти" at bounding box center [165, 264] width 84 height 18
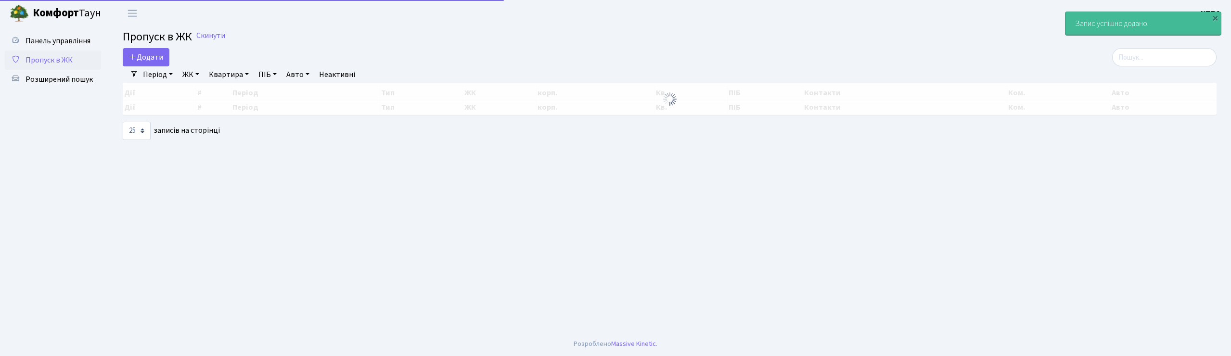
select select "25"
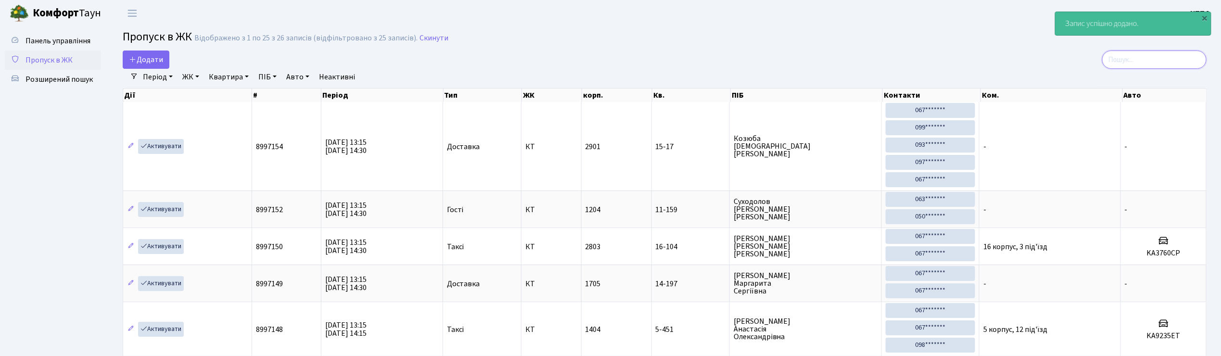
click at [1148, 65] on input "search" at bounding box center [1154, 60] width 104 height 18
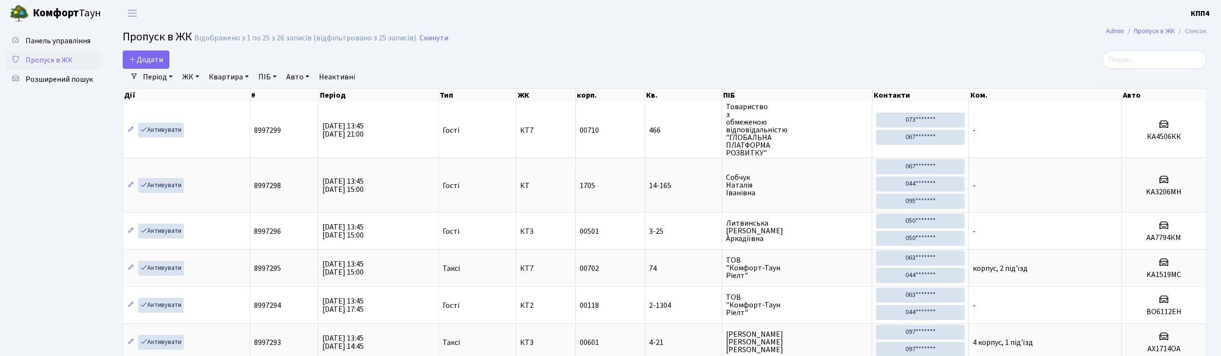
select select "25"
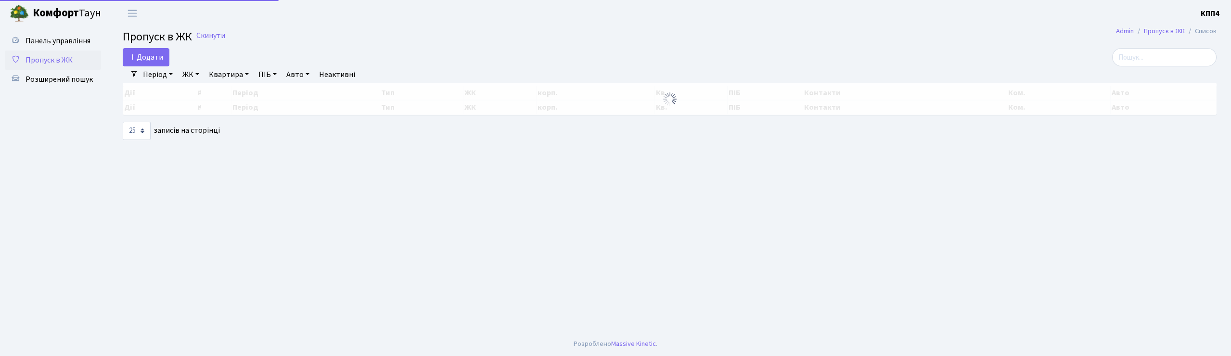
select select "25"
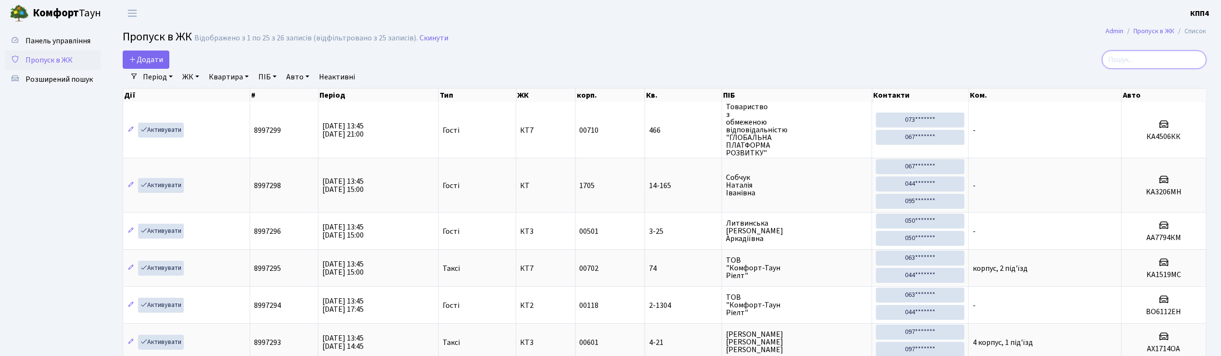
click at [1146, 58] on input "search" at bounding box center [1154, 60] width 104 height 18
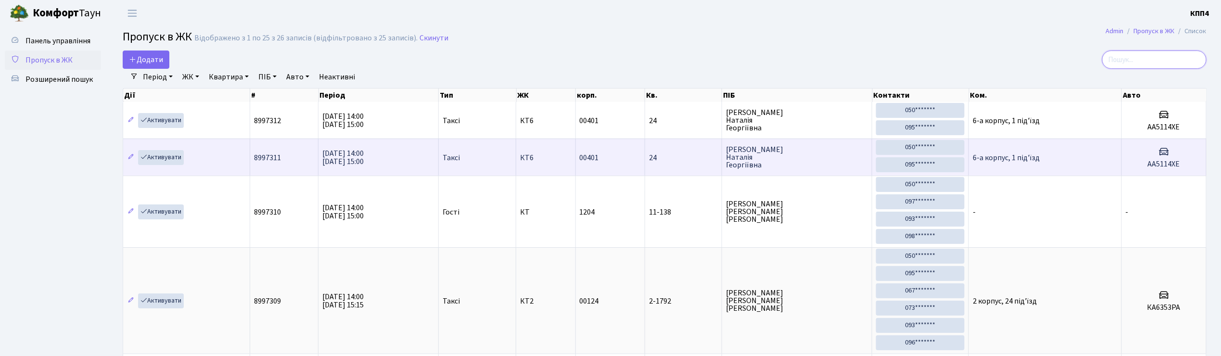
type input "9"
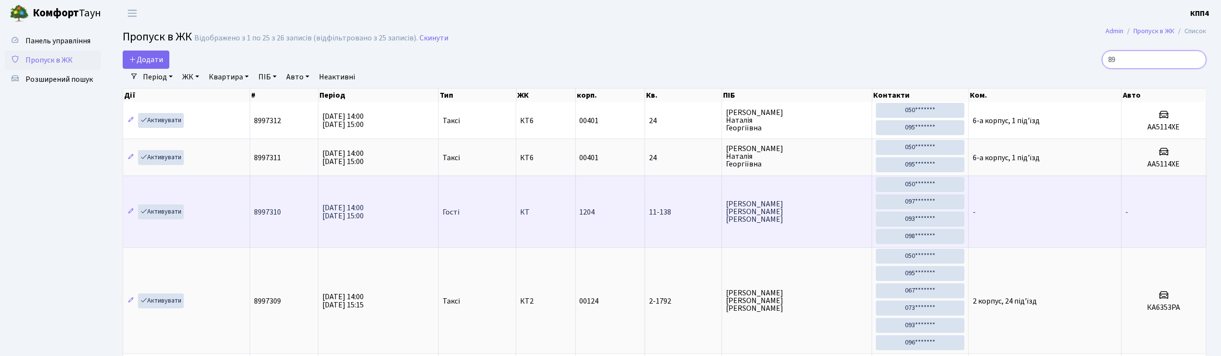
scroll to position [1, 0]
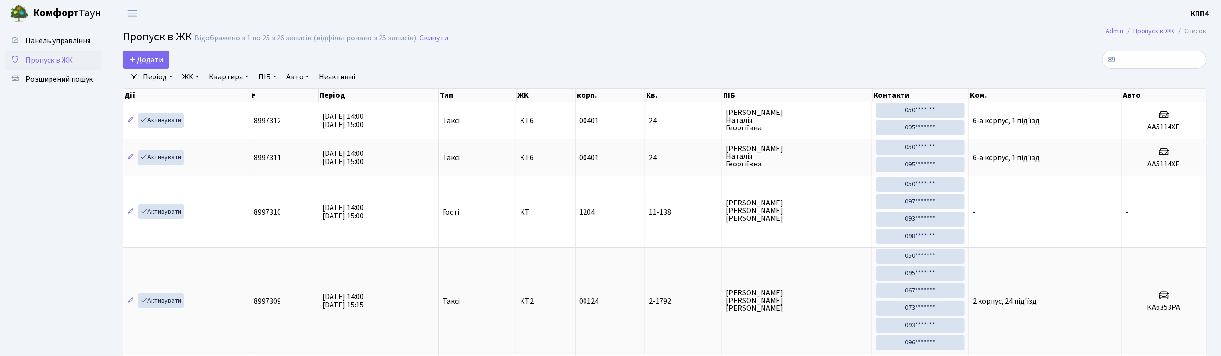
click at [181, 76] on link "ЖК" at bounding box center [191, 77] width 25 height 16
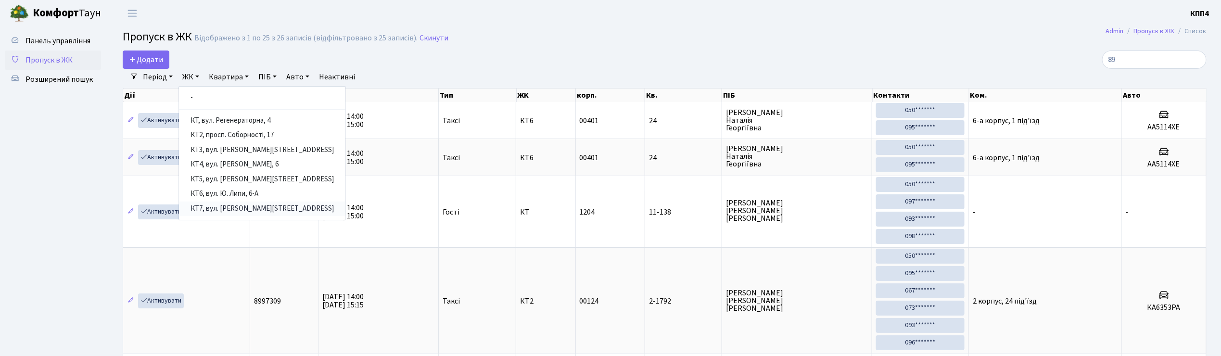
click at [246, 212] on link "КТ7, вул. [PERSON_NAME][STREET_ADDRESS]" at bounding box center [262, 209] width 166 height 15
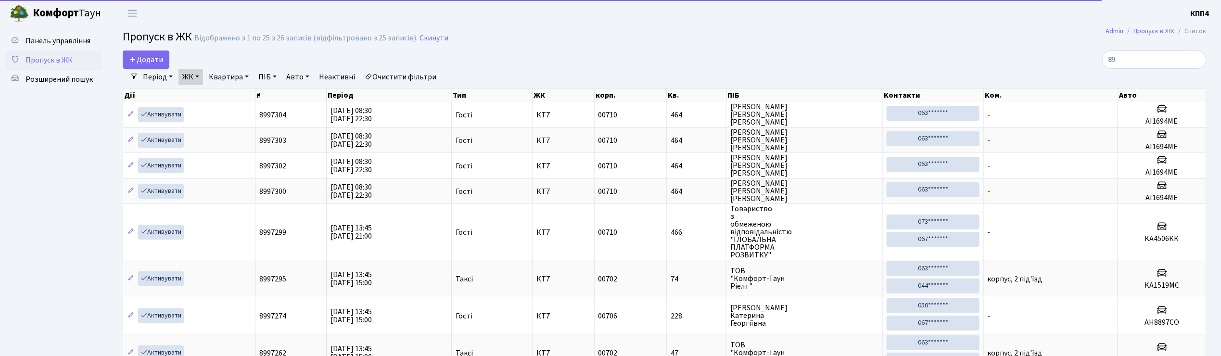
click at [1167, 71] on div "Період 20.09.2025 - 20.09.2025 ЖК - КТ, вул. Регенераторна, 4 КТ2, просп. Собор…" at bounding box center [668, 77] width 1061 height 16
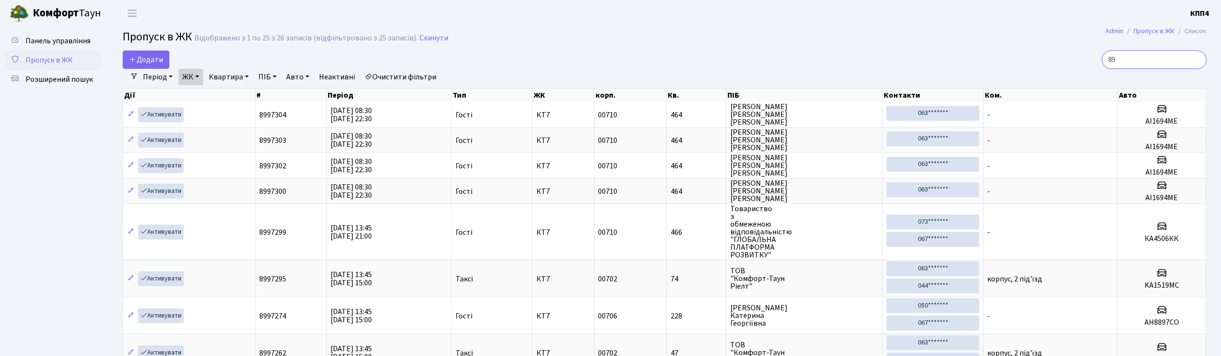
click at [1166, 66] on input "89" at bounding box center [1154, 60] width 104 height 18
type input "8"
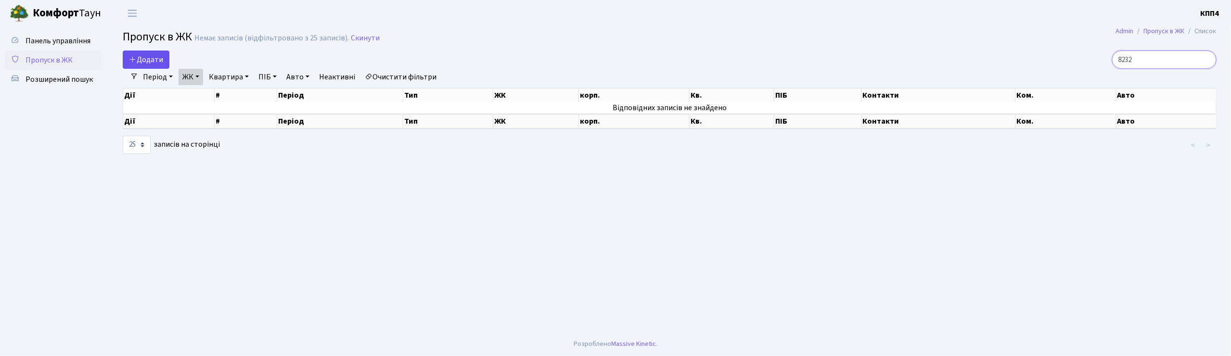
type input "8232"
click at [151, 58] on span "Додати" at bounding box center [146, 59] width 34 height 11
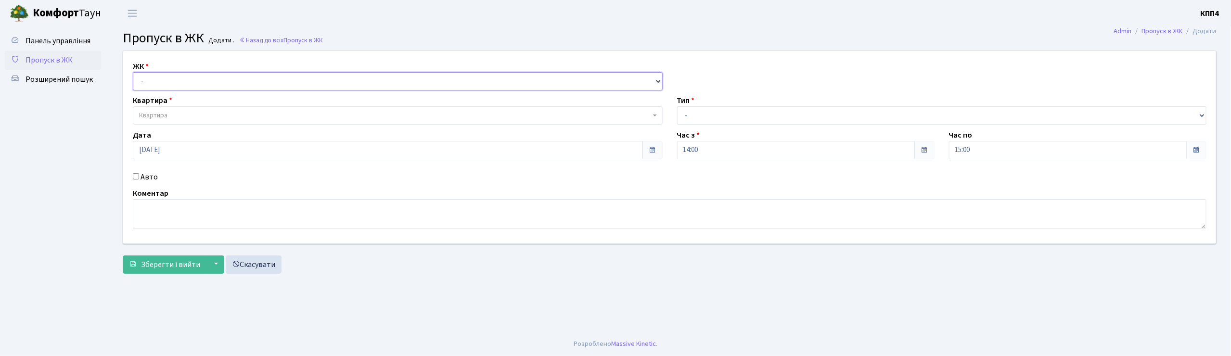
click at [201, 79] on select "- КТ, вул. Регенераторна, 4 КТ2, просп. [STREET_ADDRESS] [STREET_ADDRESS] [PERS…" at bounding box center [398, 81] width 530 height 18
select select "271"
click at [133, 72] on select "- КТ, вул. Регенераторна, 4 КТ2, просп. [STREET_ADDRESS] [STREET_ADDRESS] [PERS…" at bounding box center [398, 81] width 530 height 18
select select
click at [210, 83] on select "- КТ, вул. Регенераторна, 4 КТ2, просп. [STREET_ADDRESS] [STREET_ADDRESS] [PERS…" at bounding box center [398, 81] width 530 height 18
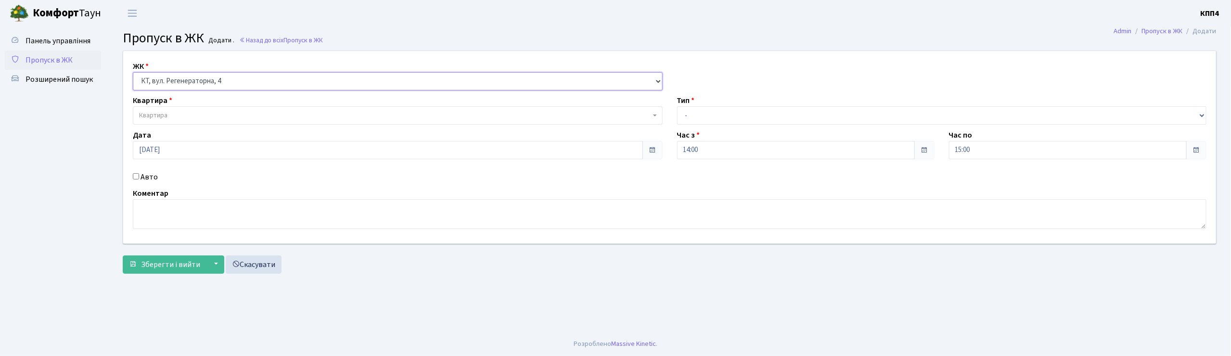
select select "305"
click at [133, 72] on select "- КТ, вул. Регенераторна, 4 КТ2, просп. [STREET_ADDRESS] [STREET_ADDRESS] [PERS…" at bounding box center [398, 81] width 530 height 18
select select
click at [220, 120] on span "Квартира" at bounding box center [394, 116] width 511 height 10
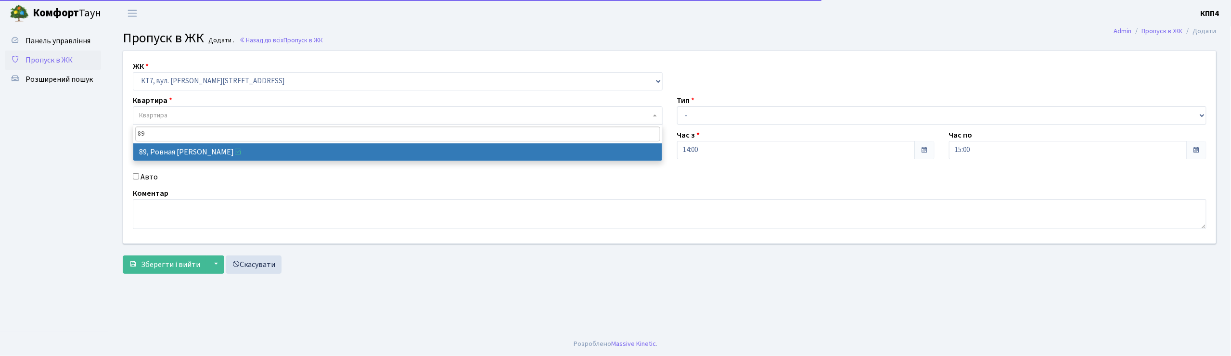
type input "89"
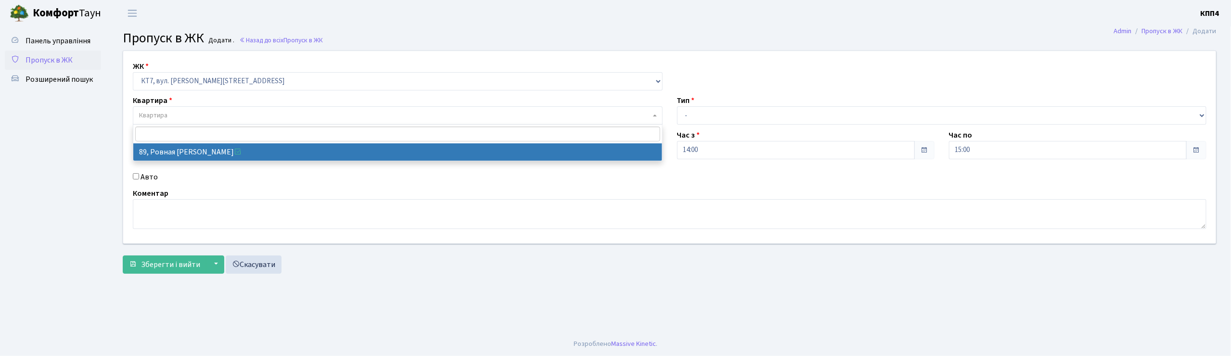
select select "18489"
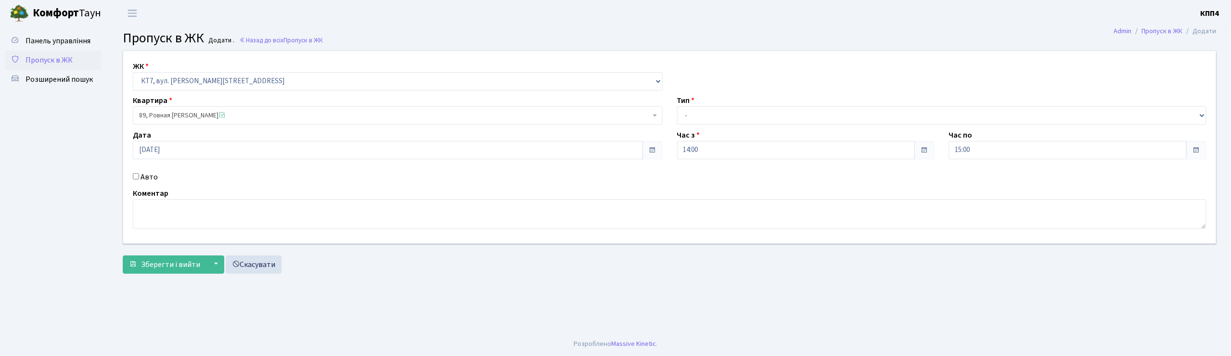
click at [153, 177] on label "Авто" at bounding box center [148, 177] width 17 height 12
click at [139, 177] on input "Авто" at bounding box center [136, 176] width 6 height 6
checkbox input "true"
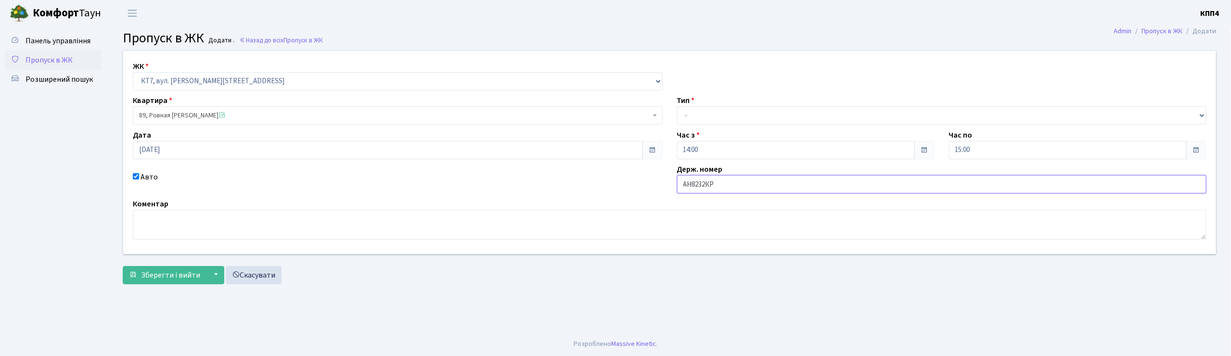
type input "АН8232КР"
click at [728, 116] on select "- Доставка Таксі Гості Сервіс" at bounding box center [942, 115] width 530 height 18
select select "3"
click at [677, 106] on select "- Доставка Таксі Гості Сервіс" at bounding box center [942, 115] width 530 height 18
click at [180, 274] on span "Зберегти і вийти" at bounding box center [170, 275] width 59 height 11
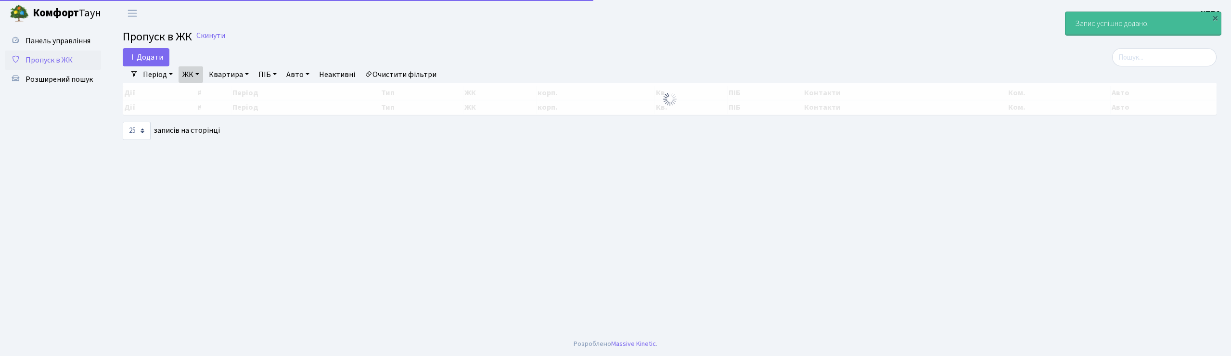
select select "25"
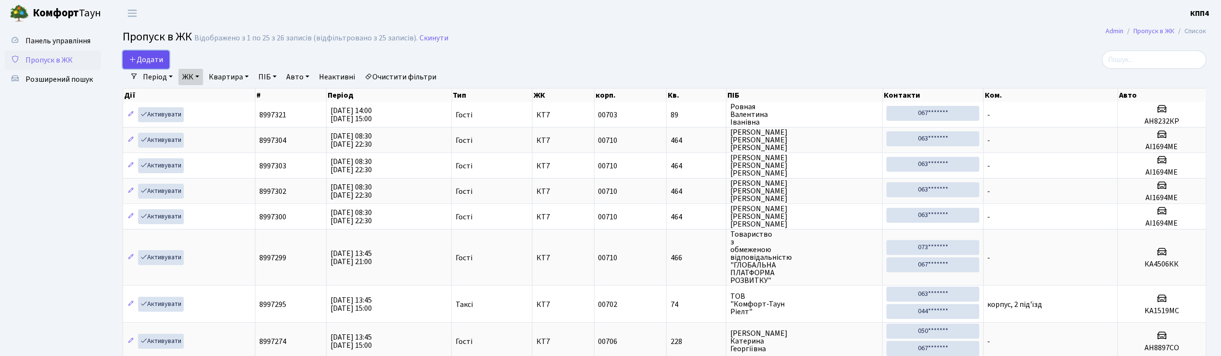
click at [153, 56] on span "Додати" at bounding box center [146, 59] width 34 height 11
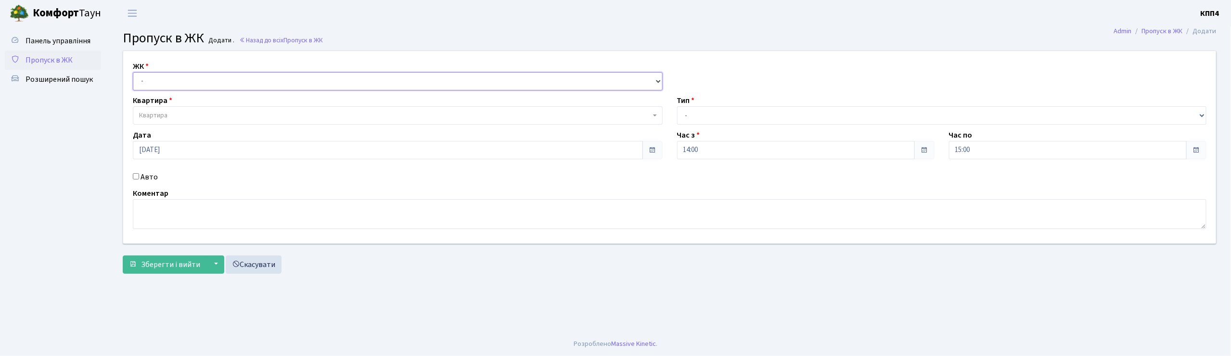
drag, startPoint x: 0, startPoint y: 0, endPoint x: 206, endPoint y: 89, distance: 224.8
click at [206, 89] on select "- КТ, вул. Регенераторна, 4 КТ2, просп. [STREET_ADDRESS] [STREET_ADDRESS] [PERS…" at bounding box center [398, 81] width 530 height 18
select select "271"
click at [133, 72] on select "- КТ, вул. Регенераторна, 4 КТ2, просп. [STREET_ADDRESS] [STREET_ADDRESS] [PERS…" at bounding box center [398, 81] width 530 height 18
select select
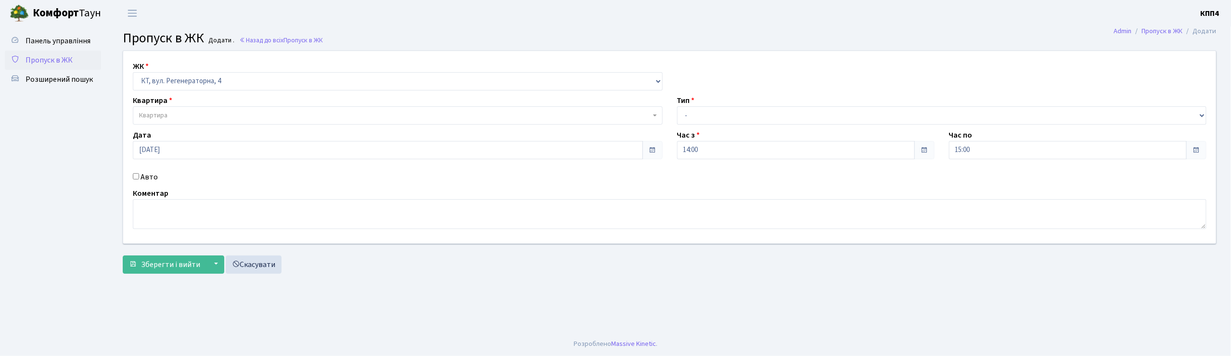
click at [225, 112] on span "Квартира" at bounding box center [394, 116] width 511 height 10
click at [147, 177] on label "Авто" at bounding box center [148, 177] width 17 height 12
click at [139, 177] on input "Авто" at bounding box center [136, 176] width 6 height 6
checkbox input "true"
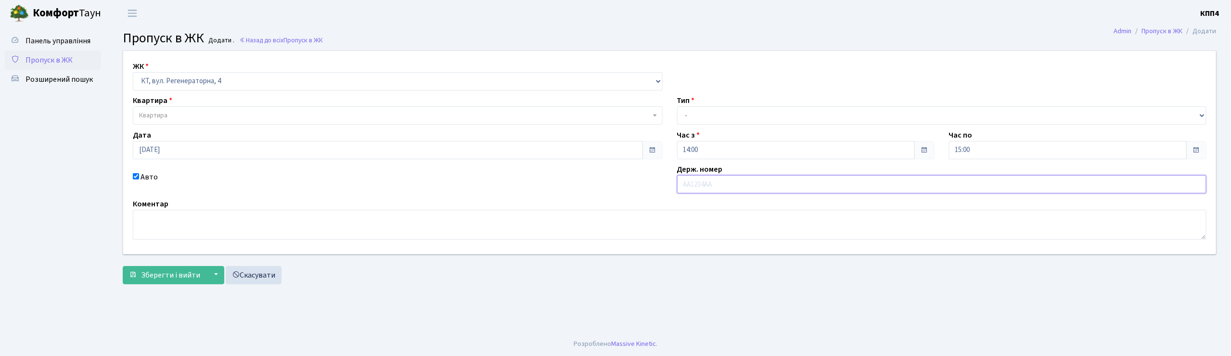
type input "[PERSON_NAME]"
type input "ВЕ3290АО"
click at [322, 120] on span "Квартира" at bounding box center [394, 116] width 511 height 10
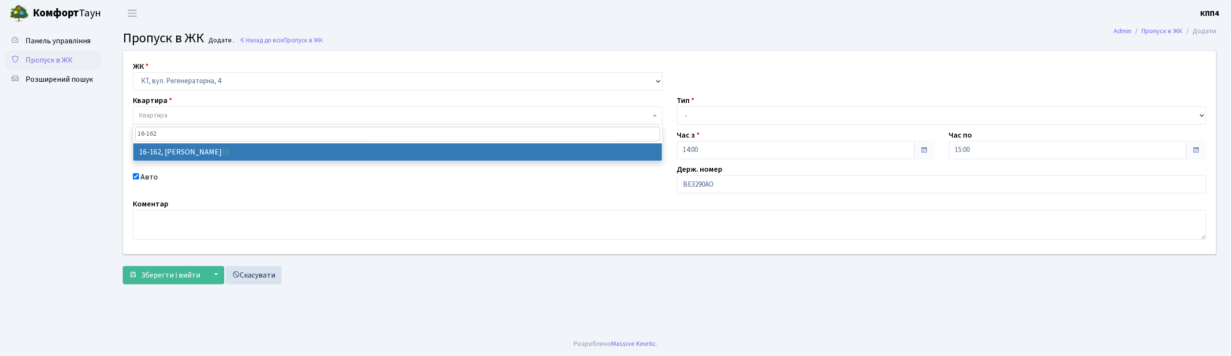
type input "16-162"
select select "8723"
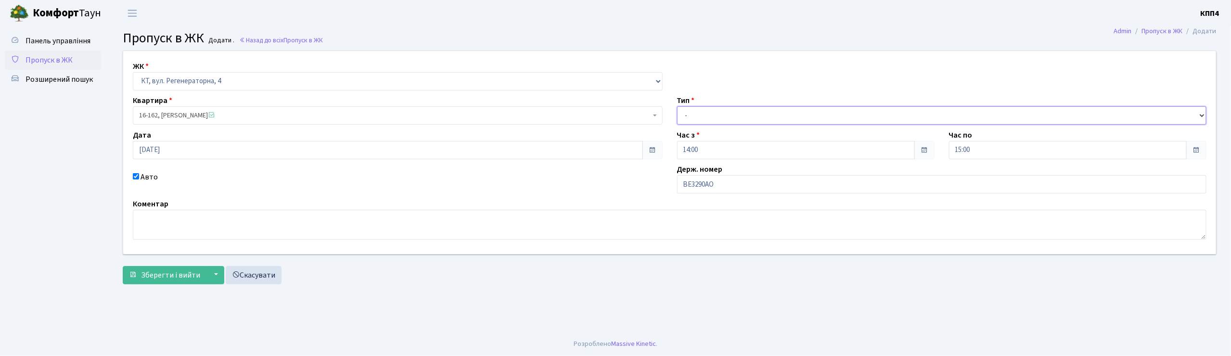
click at [793, 120] on select "- Доставка Таксі Гості Сервіс" at bounding box center [942, 115] width 530 height 18
select select "3"
click at [677, 106] on select "- Доставка Таксі Гості Сервіс" at bounding box center [942, 115] width 530 height 18
click at [166, 282] on button "Зберегти і вийти" at bounding box center [165, 275] width 84 height 18
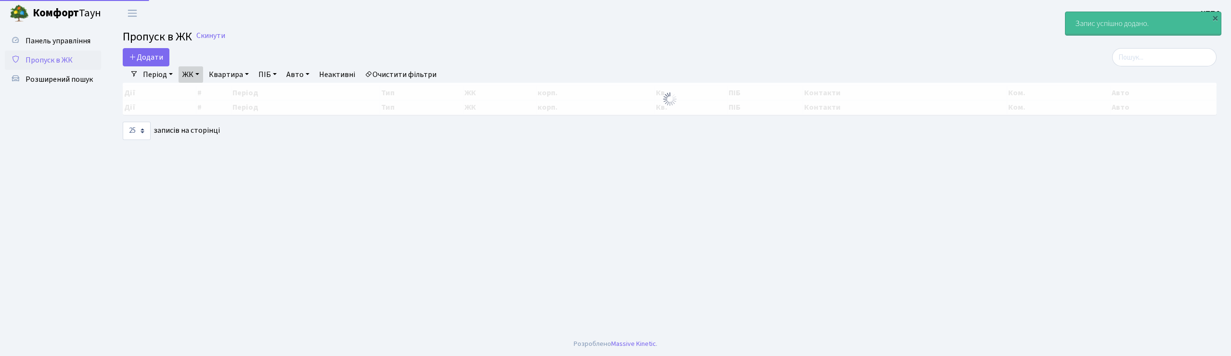
select select "25"
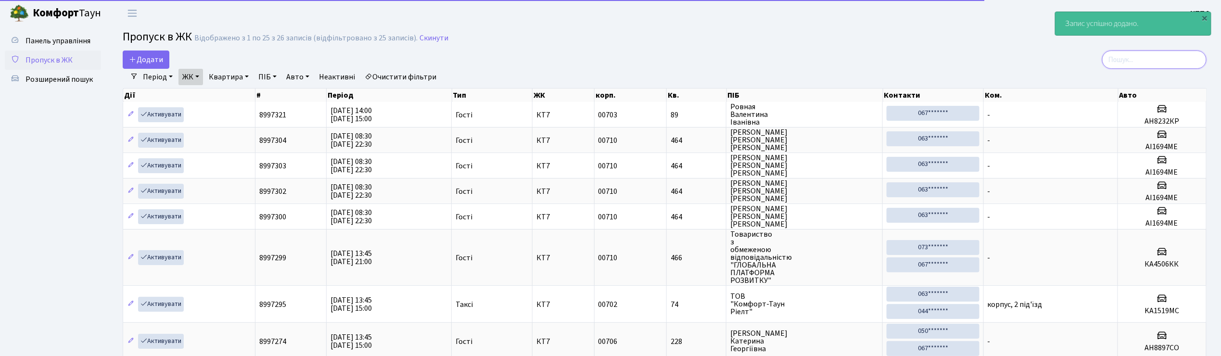
click at [1148, 66] on input "search" at bounding box center [1154, 60] width 104 height 18
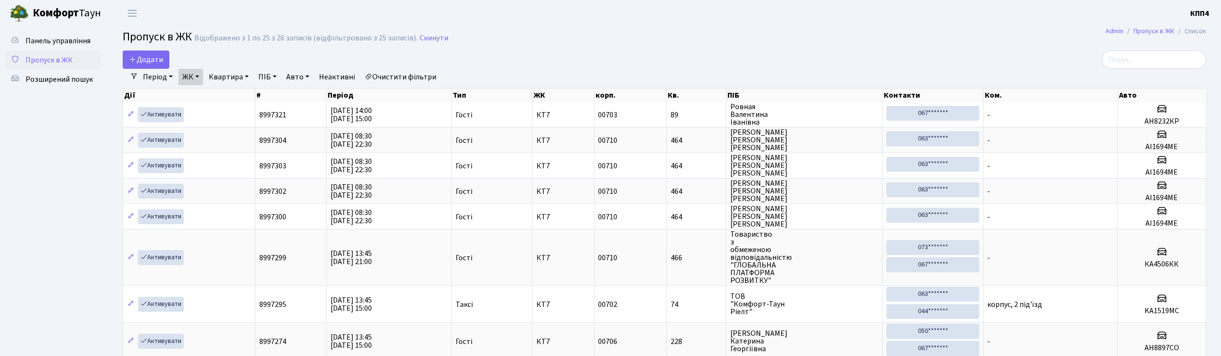
click at [58, 62] on span "Пропуск в ЖК" at bounding box center [49, 60] width 47 height 11
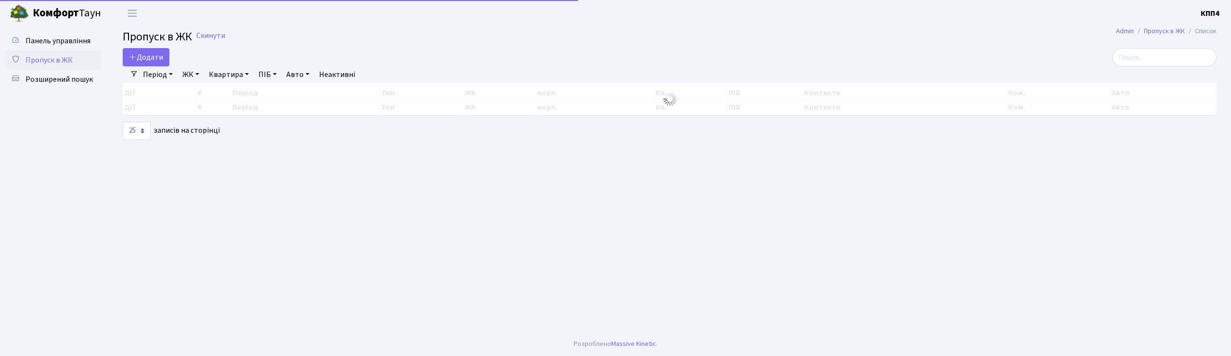
select select "25"
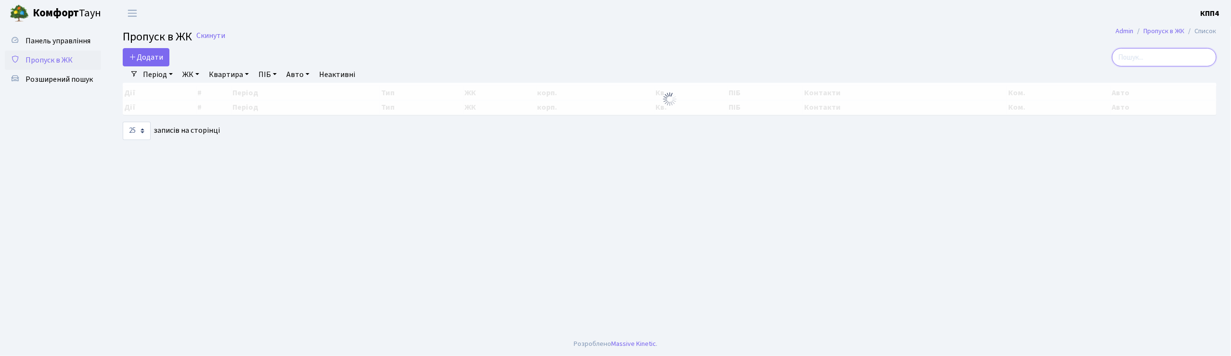
click at [1145, 62] on input "search" at bounding box center [1164, 57] width 104 height 18
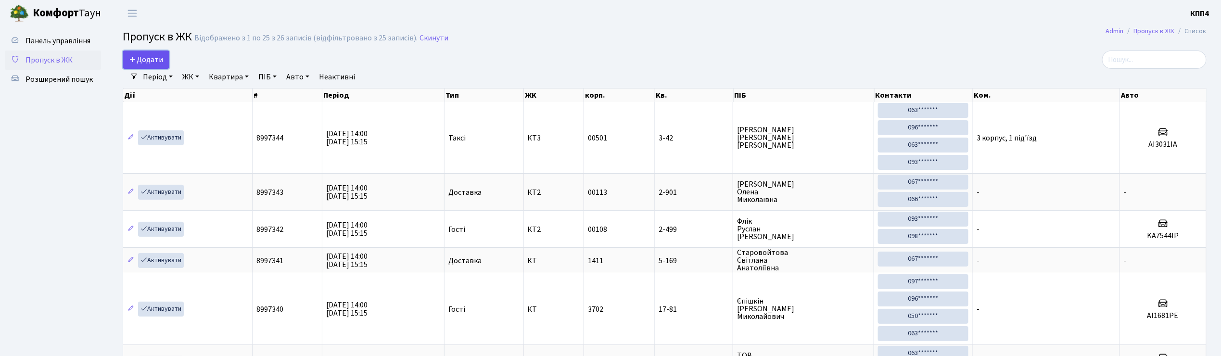
click at [142, 53] on link "Додати" at bounding box center [146, 60] width 47 height 18
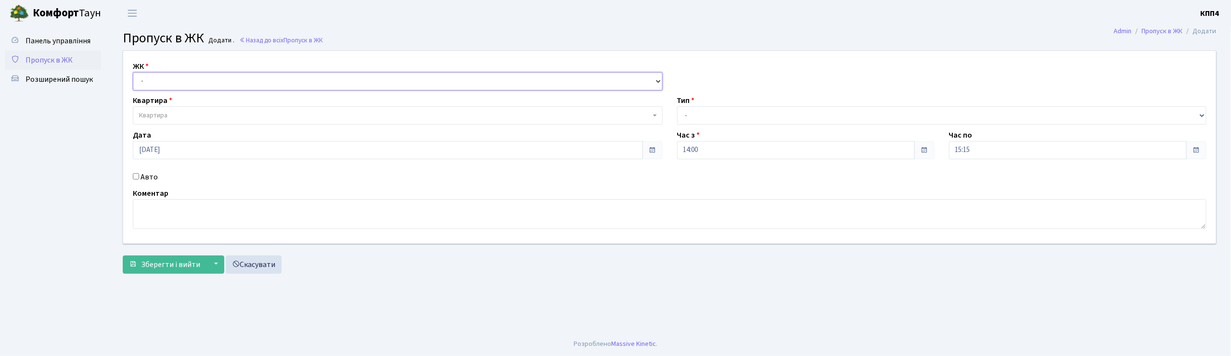
drag, startPoint x: 0, startPoint y: 0, endPoint x: 160, endPoint y: 86, distance: 181.7
click at [160, 86] on select "- КТ, вул. Регенераторна, 4 КТ2, просп. [STREET_ADDRESS] [STREET_ADDRESS] [PERS…" at bounding box center [398, 81] width 530 height 18
select select "271"
click at [133, 72] on select "- КТ, вул. Регенераторна, 4 КТ2, просп. [STREET_ADDRESS] [STREET_ADDRESS] [PERS…" at bounding box center [398, 81] width 530 height 18
select select
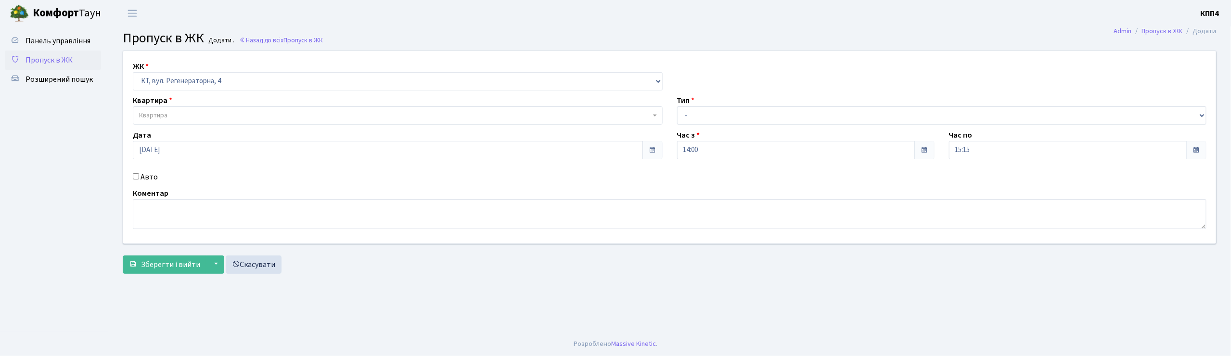
click at [177, 111] on span "Квартира" at bounding box center [394, 116] width 511 height 10
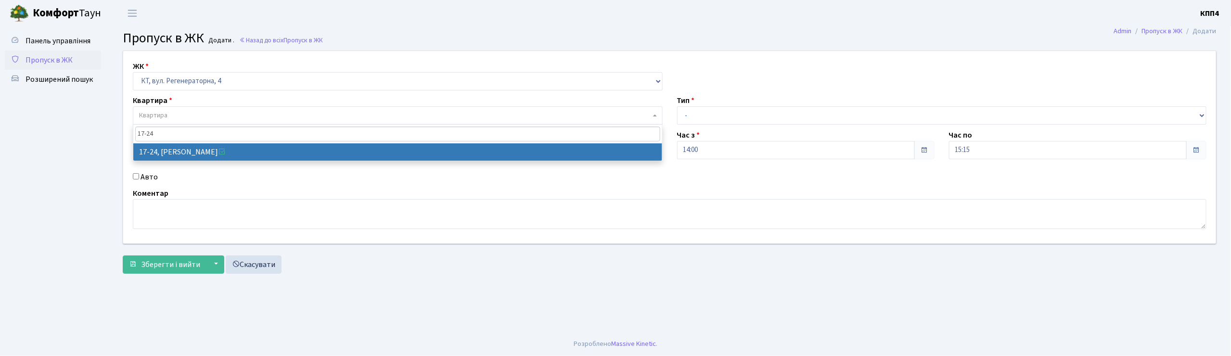
type input "17-24"
select select "8978"
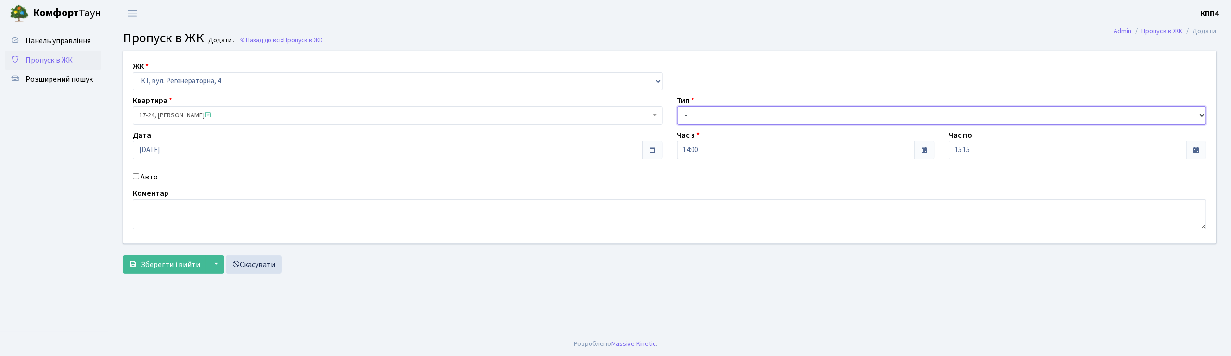
click at [716, 122] on select "- Доставка Таксі Гості Сервіс" at bounding box center [942, 115] width 530 height 18
select select "1"
click at [677, 106] on select "- Доставка Таксі Гості Сервіс" at bounding box center [942, 115] width 530 height 18
click at [164, 259] on span "Зберегти і вийти" at bounding box center [170, 264] width 59 height 11
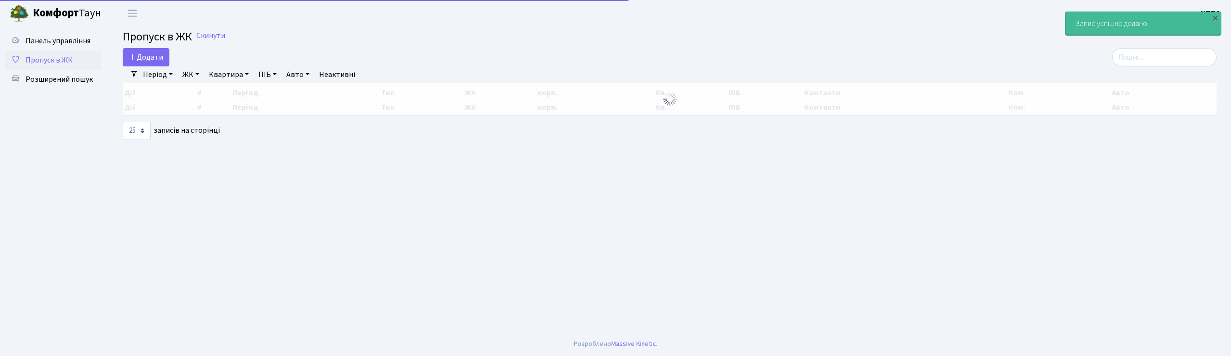
select select "25"
drag, startPoint x: 1155, startPoint y: 60, endPoint x: 877, endPoint y: 40, distance: 278.8
click at [1155, 63] on input "search" at bounding box center [1164, 57] width 104 height 18
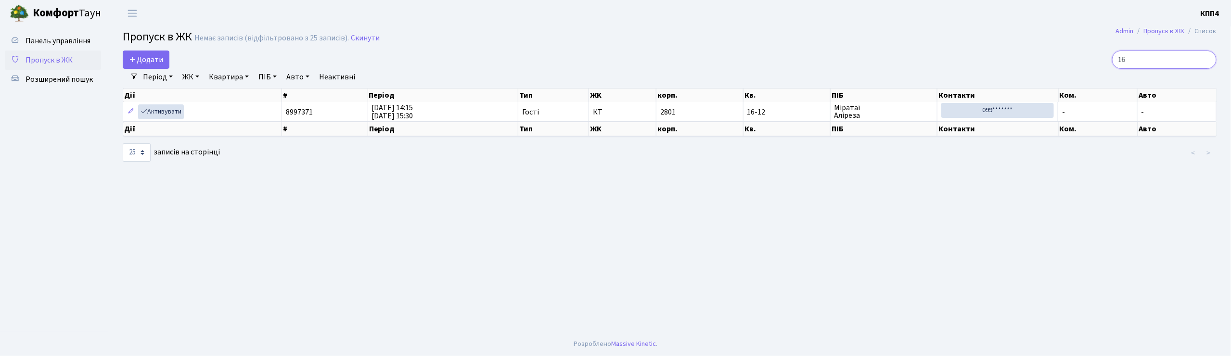
type input "1"
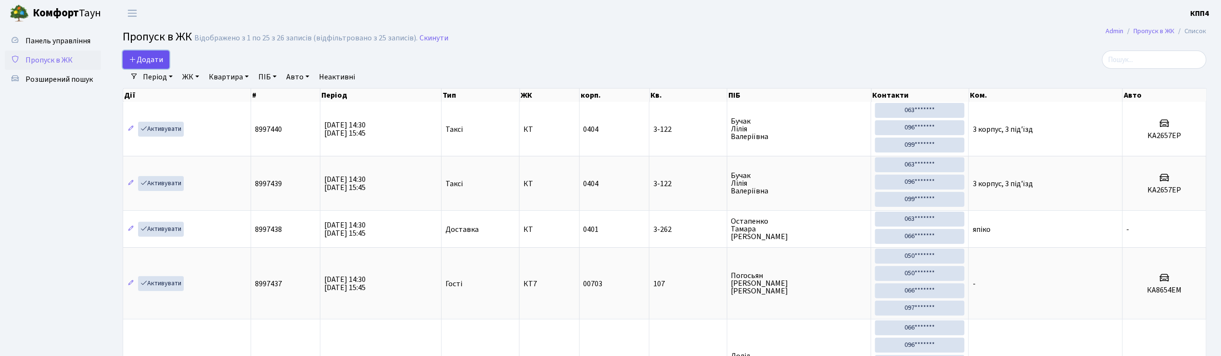
click at [145, 61] on span "Додати" at bounding box center [146, 59] width 34 height 11
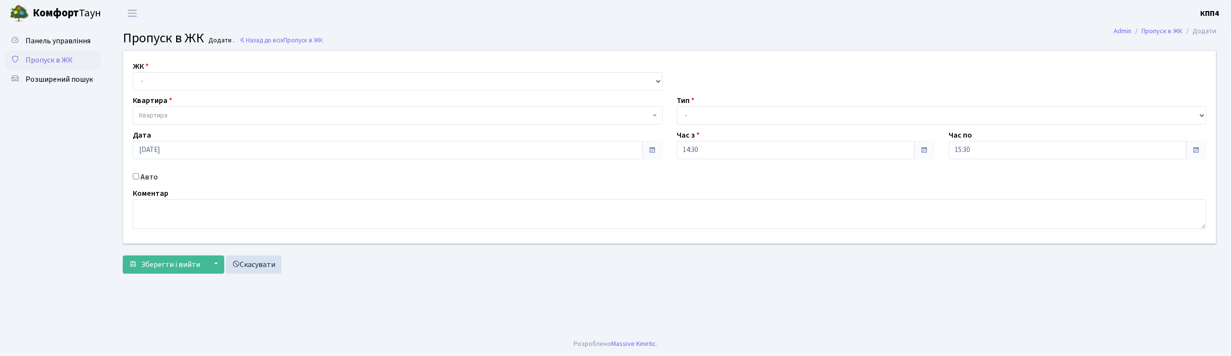
select select "271"
click at [133, 72] on select "- КТ, вул. Регенераторна, 4 КТ2, просп. Соборності, 17 КТ3, вул. Березнева, 16 …" at bounding box center [398, 81] width 530 height 18
select select
click at [189, 112] on span "Квартира" at bounding box center [394, 116] width 511 height 10
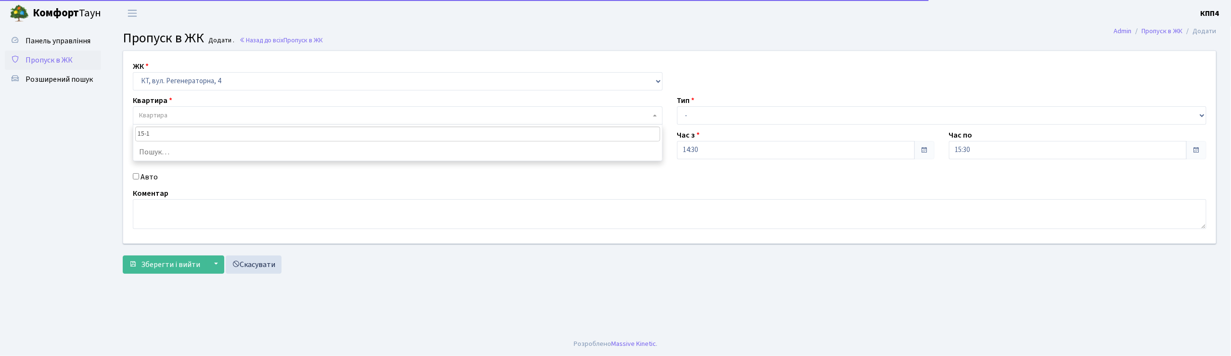
type input "15-17"
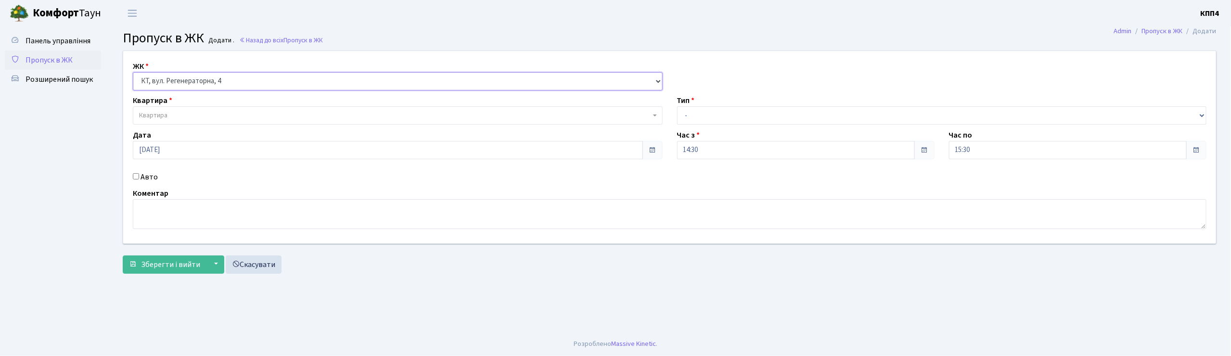
drag, startPoint x: 228, startPoint y: 79, endPoint x: 231, endPoint y: 89, distance: 10.8
click at [228, 79] on select "- КТ, вул. Регенераторна, 4 КТ2, просп. Соборності, 17 КТ3, вул. Березнева, 16 …" at bounding box center [398, 81] width 530 height 18
select select "304"
click at [133, 72] on select "- КТ, вул. Регенераторна, 4 КТ2, просп. Соборності, 17 КТ3, вул. Березнева, 16 …" at bounding box center [398, 81] width 530 height 18
select select
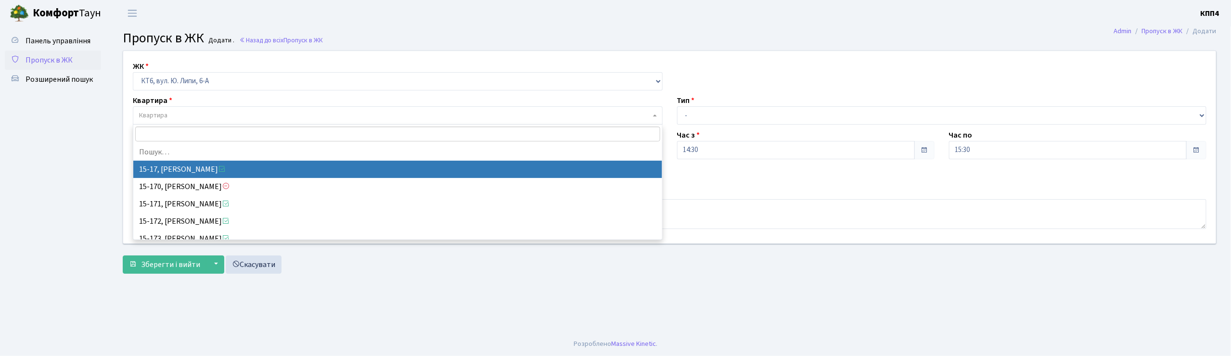
click at [218, 118] on span "Квартира" at bounding box center [394, 116] width 511 height 10
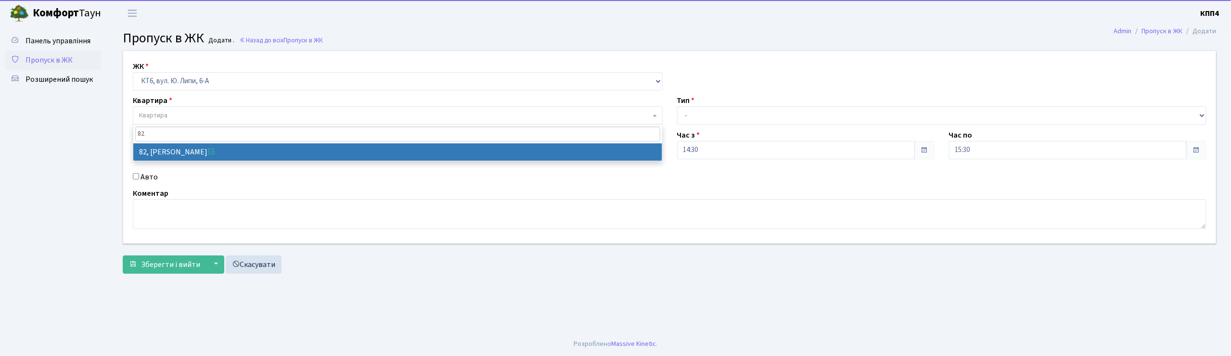
type input "82"
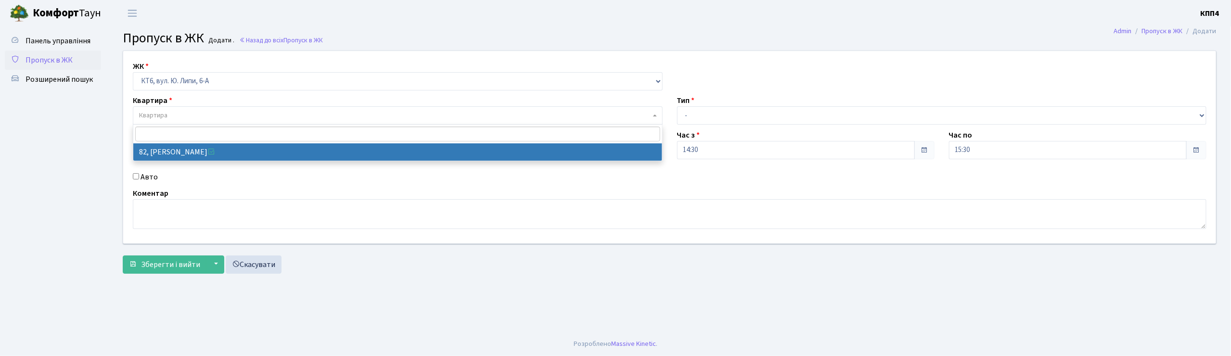
select select "17174"
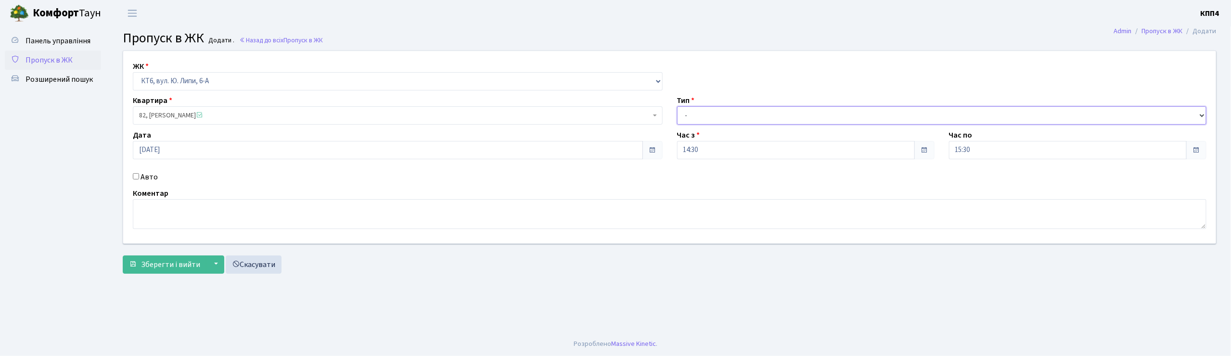
click at [741, 115] on select "- Доставка Таксі Гості Сервіс" at bounding box center [942, 115] width 530 height 18
select select "1"
click at [677, 106] on select "- Доставка Таксі Гості Сервіс" at bounding box center [942, 115] width 530 height 18
click at [178, 261] on span "Зберегти і вийти" at bounding box center [170, 264] width 59 height 11
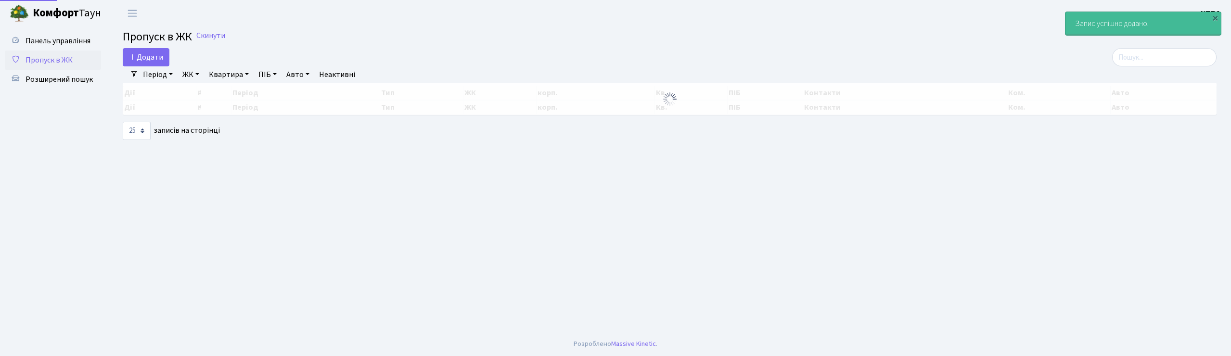
select select "25"
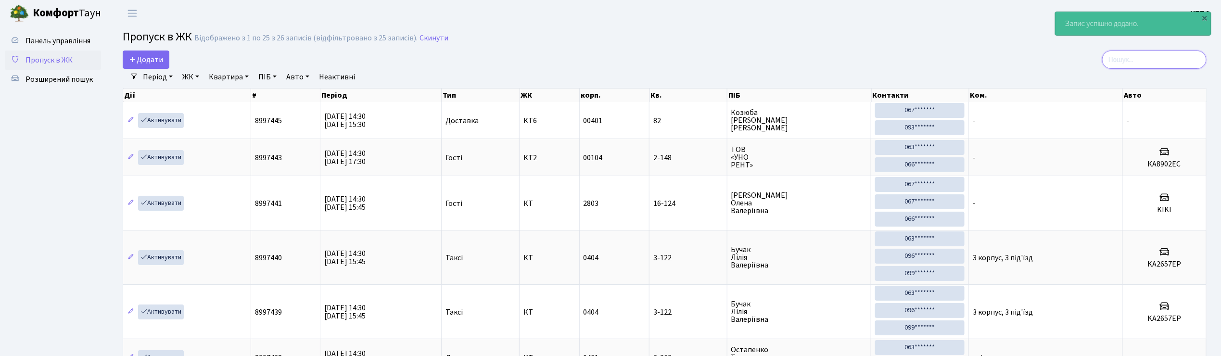
click at [1156, 67] on input "search" at bounding box center [1154, 60] width 104 height 18
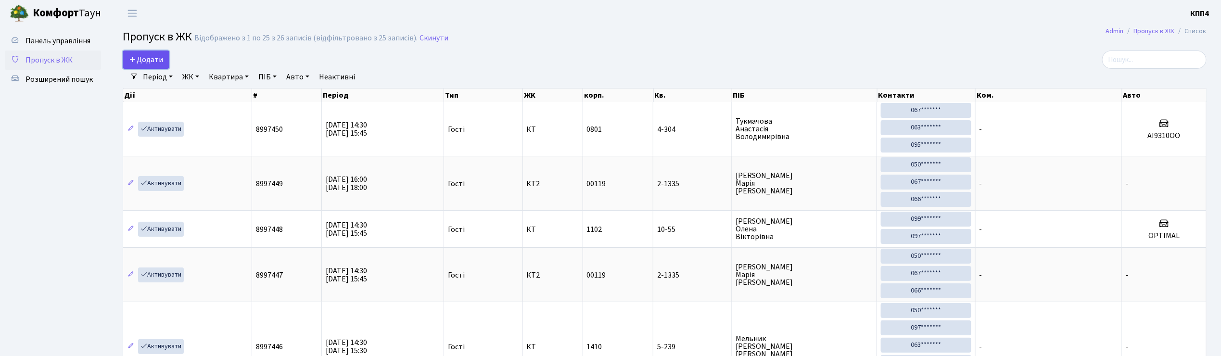
drag, startPoint x: 158, startPoint y: 56, endPoint x: 162, endPoint y: 62, distance: 6.8
click at [158, 56] on span "Додати" at bounding box center [146, 59] width 34 height 11
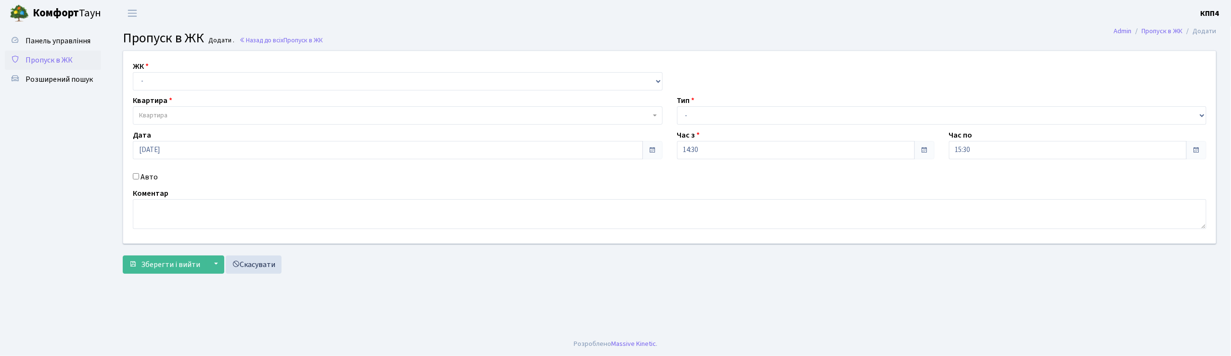
select select "271"
click at [133, 72] on select "- КТ, вул. Регенераторна, 4 КТ2, просп. [STREET_ADDRESS] [STREET_ADDRESS] [PERS…" at bounding box center [398, 81] width 530 height 18
select select
click at [195, 114] on span "Квартира" at bounding box center [394, 116] width 511 height 10
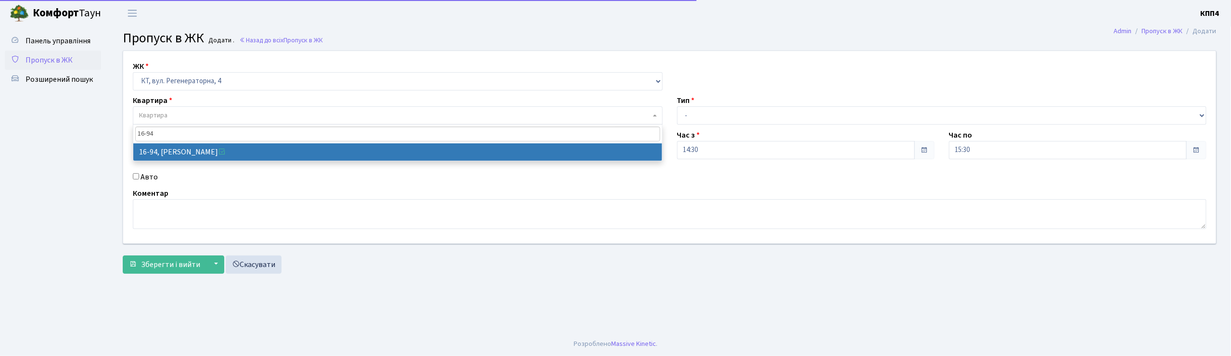
type input "16-94"
select select "8655"
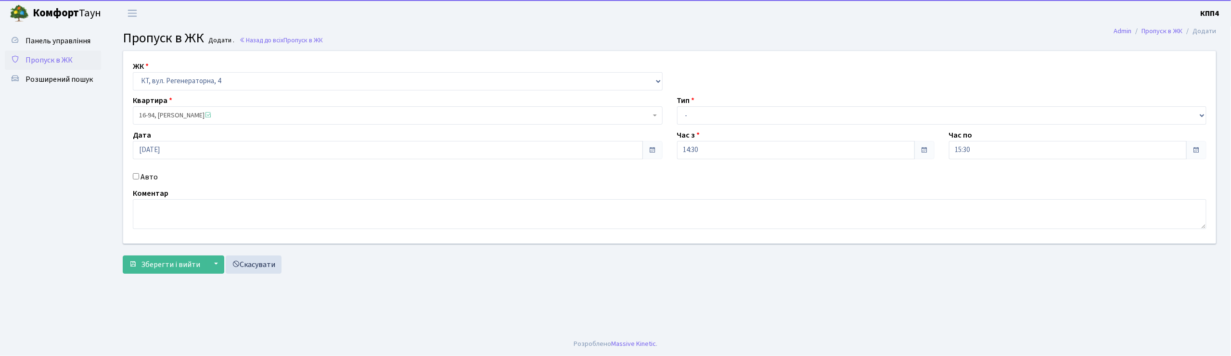
click at [143, 179] on label "Авто" at bounding box center [148, 177] width 17 height 12
click at [139, 179] on input "Авто" at bounding box center [136, 176] width 6 height 6
checkbox input "true"
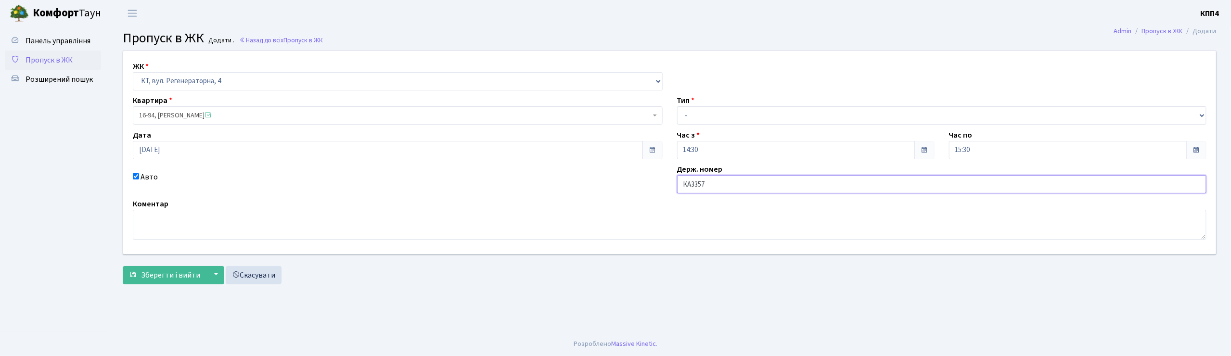
type input "КА3357ІН"
click at [725, 118] on select "- Доставка Таксі Гості Сервіс" at bounding box center [942, 115] width 530 height 18
select select "3"
click at [677, 106] on select "- Доставка Таксі Гості Сервіс" at bounding box center [942, 115] width 530 height 18
click at [156, 277] on span "Зберегти і вийти" at bounding box center [170, 275] width 59 height 11
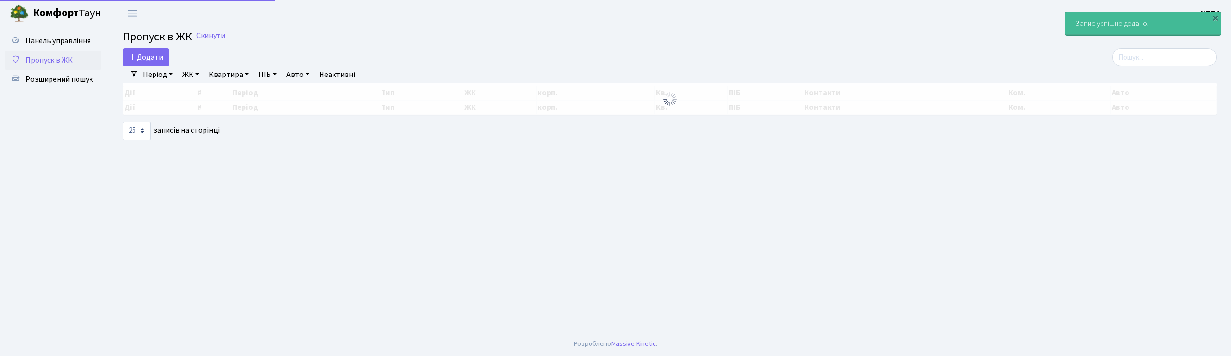
select select "25"
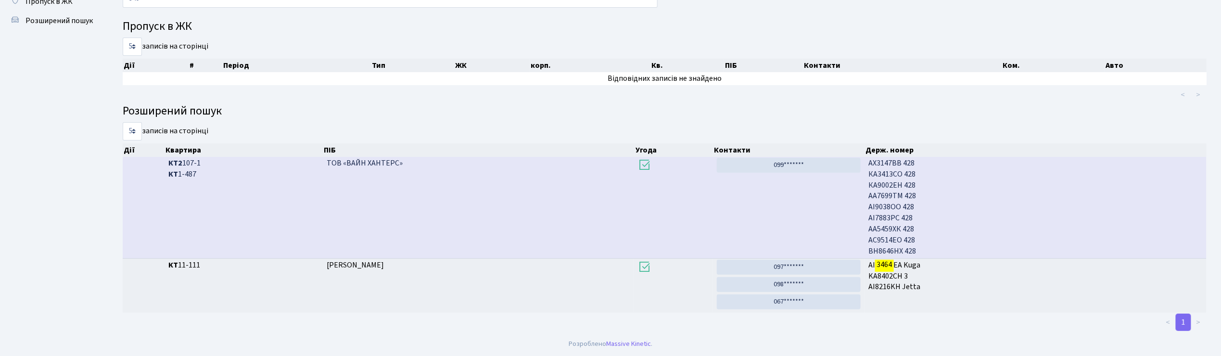
scroll to position [52, 0]
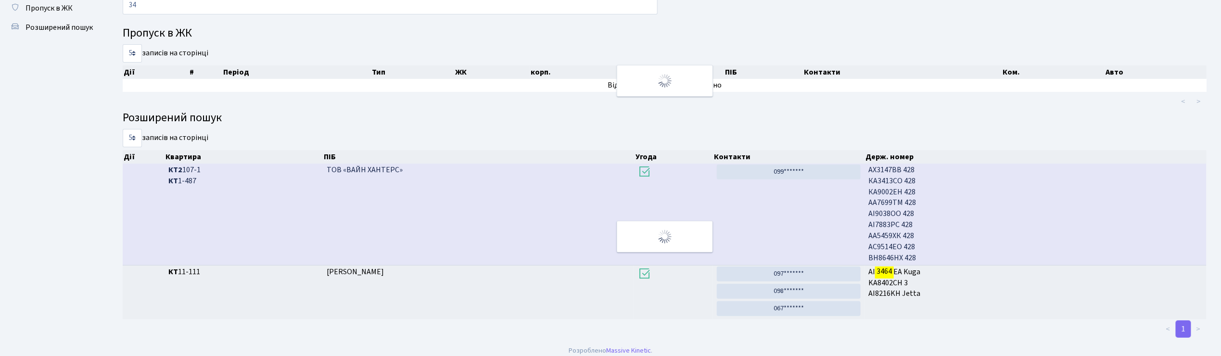
type input "3"
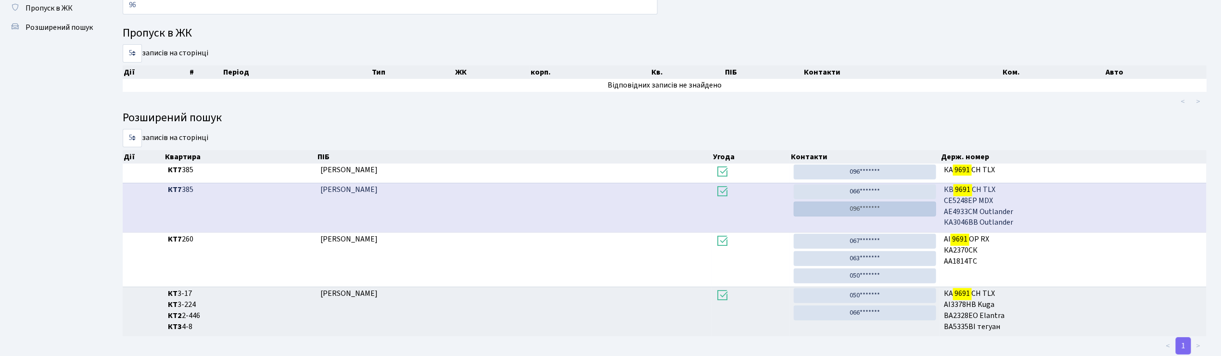
type input "9"
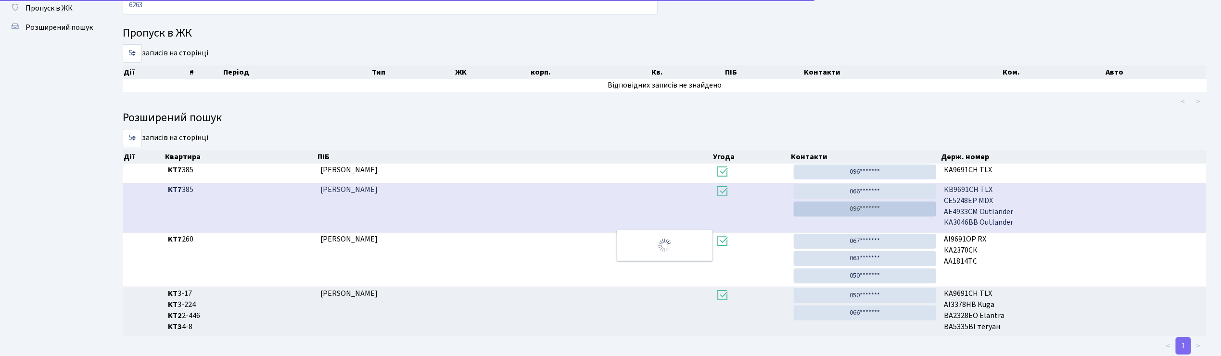
scroll to position [0, 0]
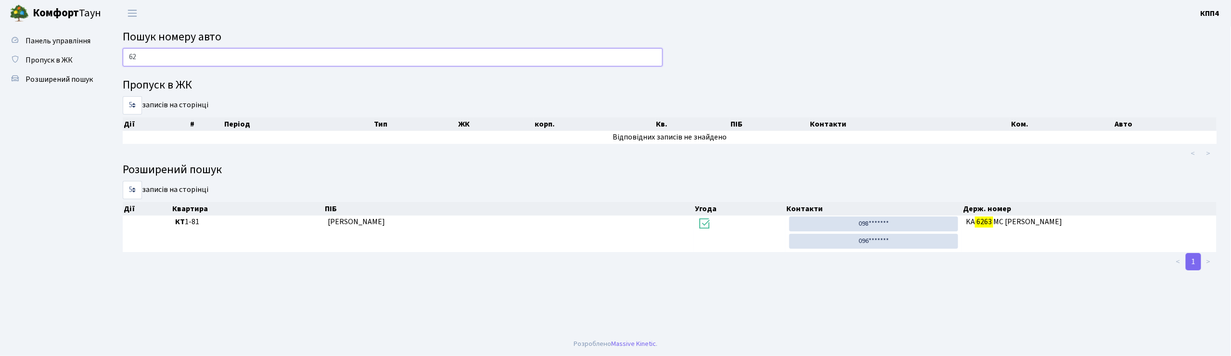
type input "6"
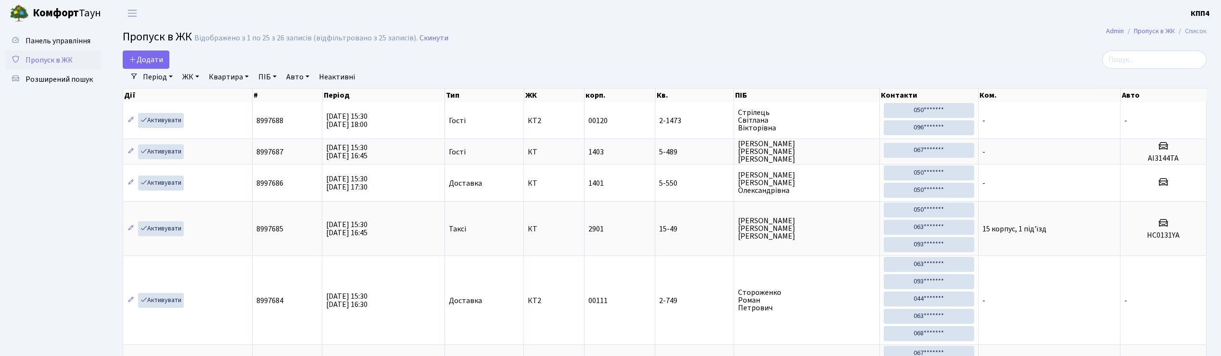
select select "25"
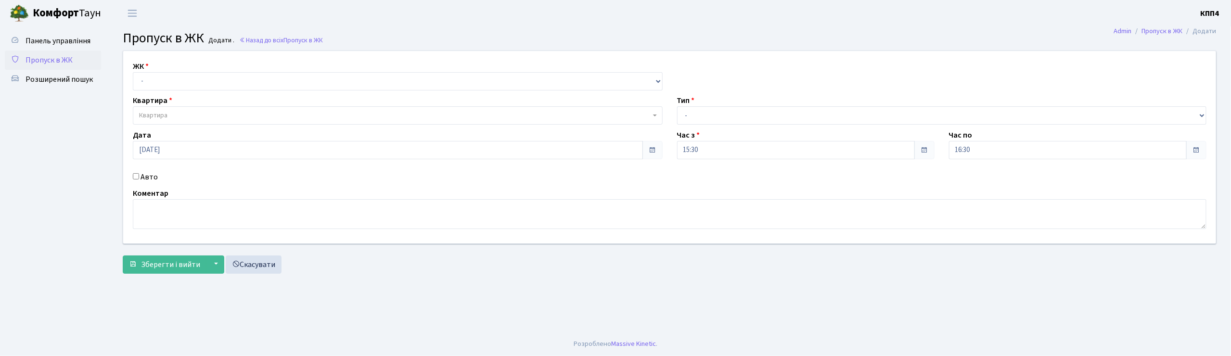
select select "271"
click at [133, 72] on select "- КТ, вул. Регенераторна, 4 КТ2, просп. [STREET_ADDRESS] [STREET_ADDRESS] [PERS…" at bounding box center [398, 81] width 530 height 18
select select
click at [146, 174] on label "Авто" at bounding box center [148, 177] width 17 height 12
click at [139, 174] on input "Авто" at bounding box center [136, 176] width 6 height 6
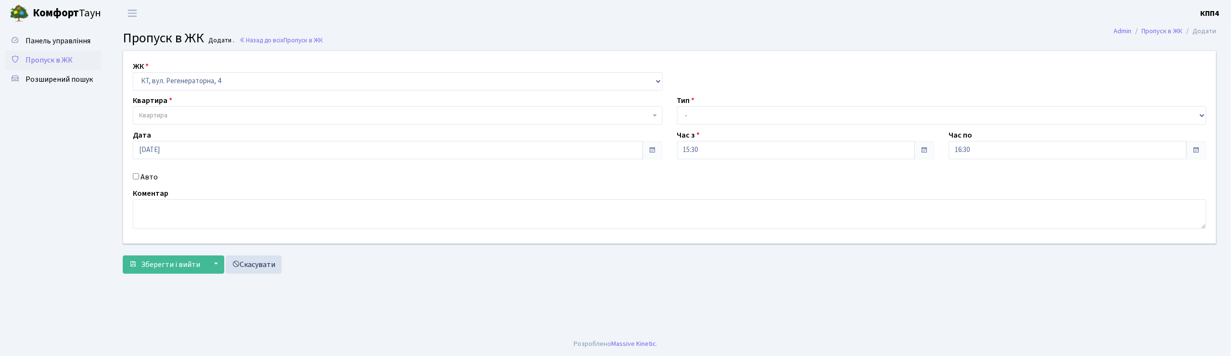
checkbox input "true"
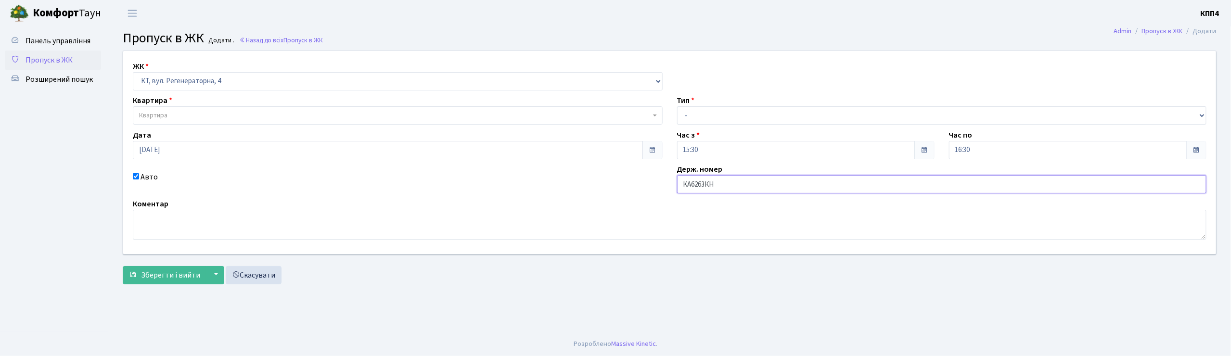
type input "КА6263КН"
click at [222, 115] on span "Квартира" at bounding box center [394, 116] width 511 height 10
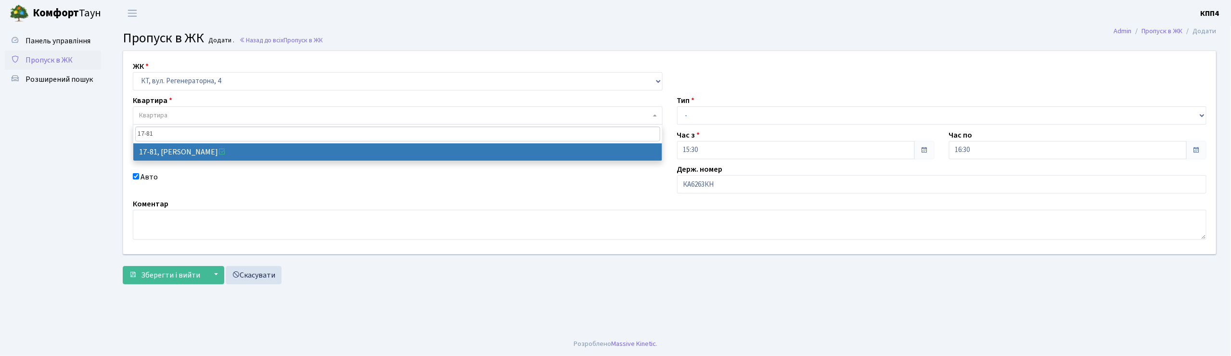
type input "17-81"
select select "9035"
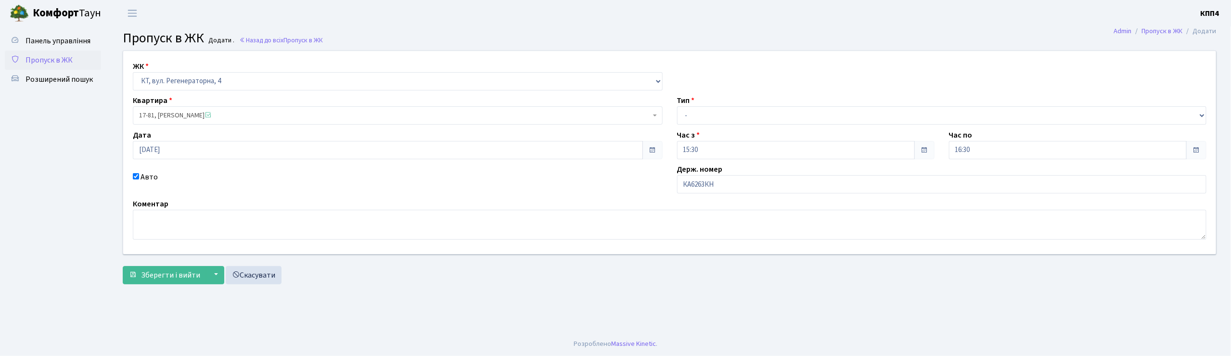
click at [726, 106] on div "Тип - Доставка Таксі Гості Сервіс" at bounding box center [942, 110] width 544 height 30
drag, startPoint x: 728, startPoint y: 115, endPoint x: 728, endPoint y: 124, distance: 9.6
click at [728, 121] on select "- Доставка Таксі Гості Сервіс" at bounding box center [942, 115] width 530 height 18
select select "2"
click at [677, 106] on select "- Доставка Таксі Гості Сервіс" at bounding box center [942, 115] width 530 height 18
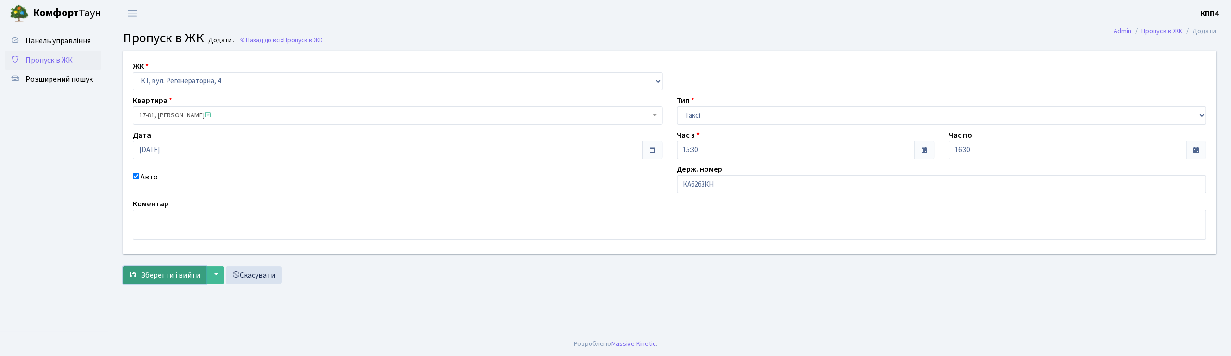
click at [197, 272] on span "Зберегти і вийти" at bounding box center [170, 275] width 59 height 11
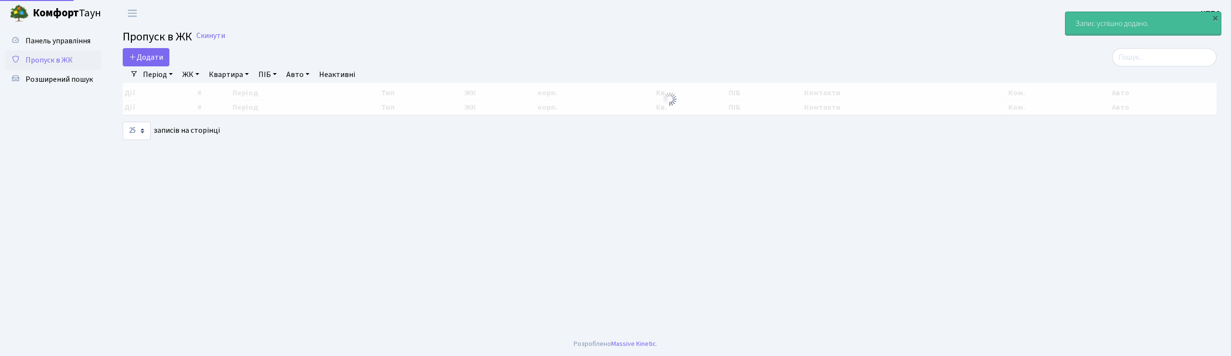
select select "25"
click at [1132, 62] on input "search" at bounding box center [1164, 57] width 104 height 18
